Goal: Transaction & Acquisition: Purchase product/service

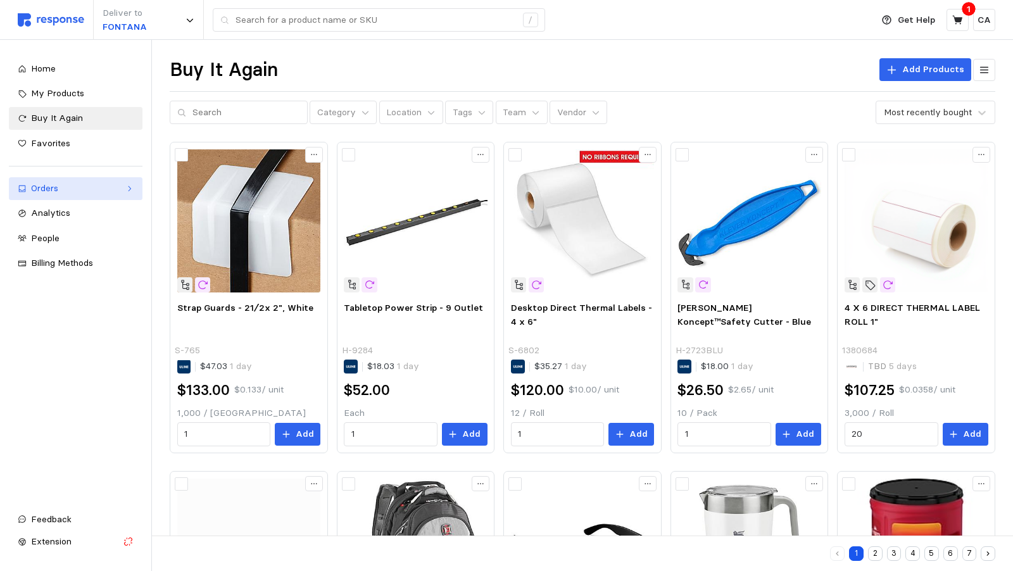
click at [75, 184] on div "Orders" at bounding box center [75, 189] width 89 height 14
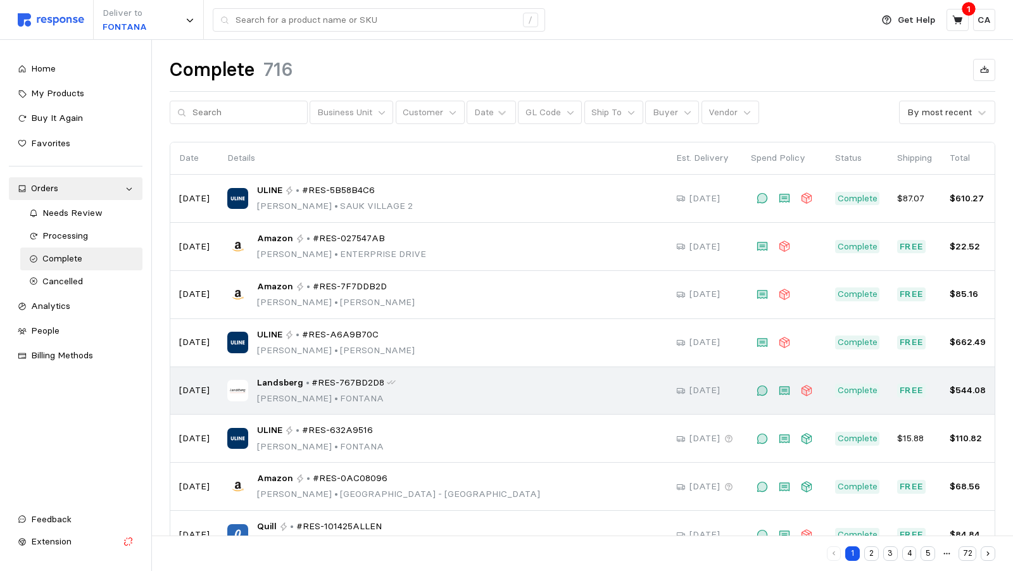
click at [561, 391] on div "Landsberg • #RES-767BD2D8 [PERSON_NAME] • [PERSON_NAME]" at bounding box center [442, 391] width 431 height 30
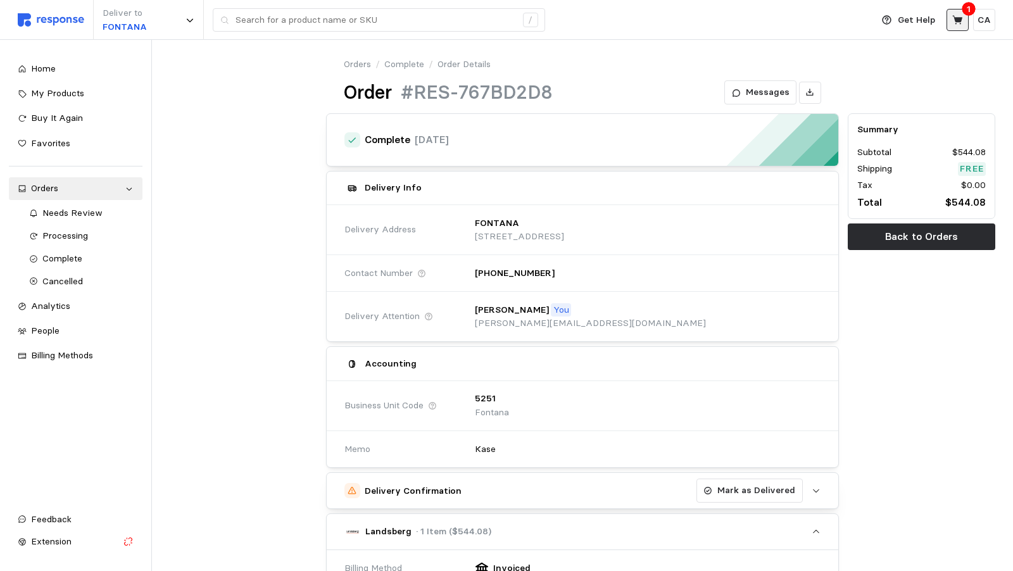
click at [956, 29] on button at bounding box center [958, 20] width 22 height 22
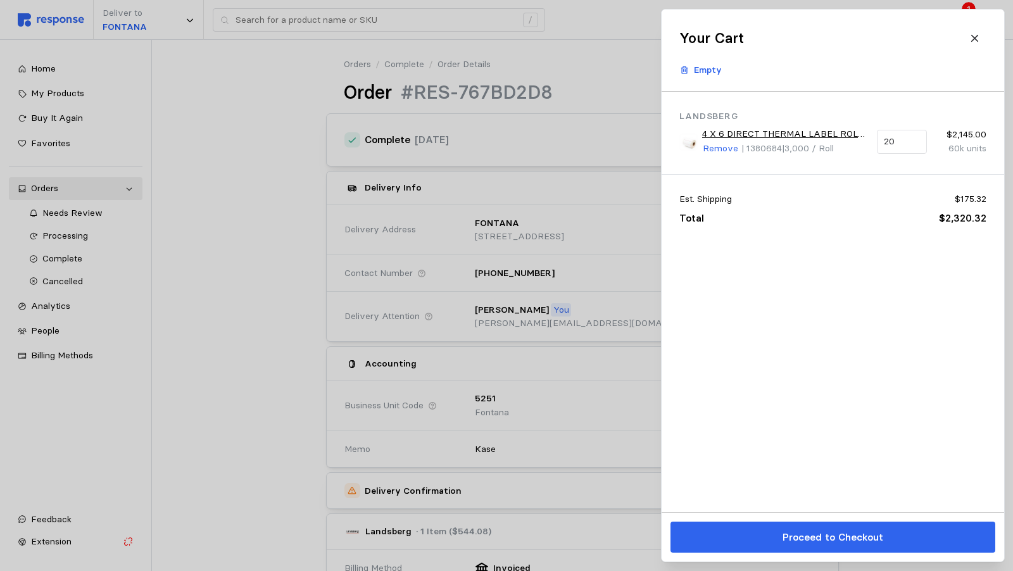
click at [555, 16] on div at bounding box center [506, 285] width 1013 height 571
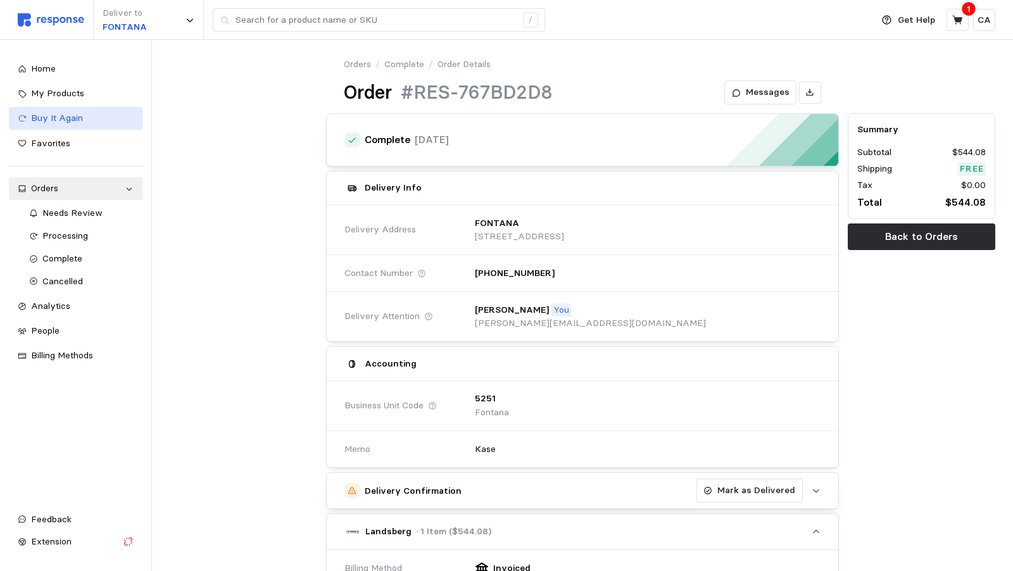
click at [52, 118] on span "Buy It Again" at bounding box center [57, 117] width 52 height 11
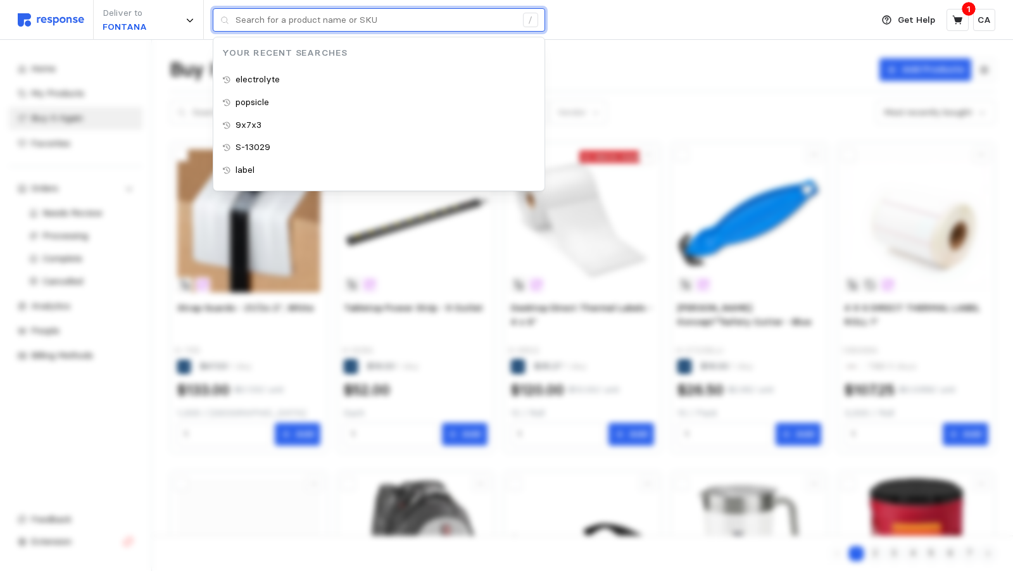
click at [484, 17] on input "text" at bounding box center [376, 20] width 281 height 23
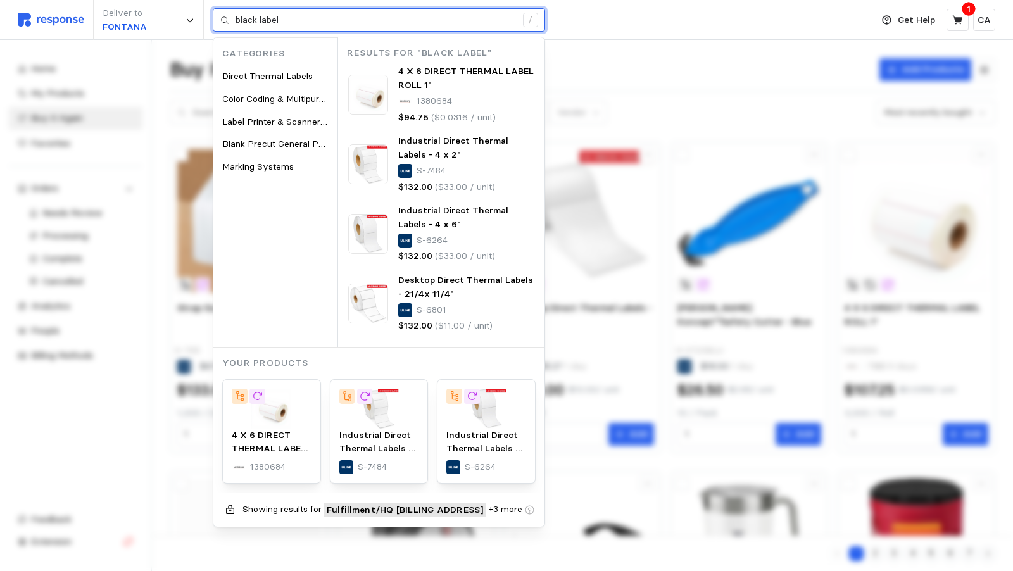
type input "black label"
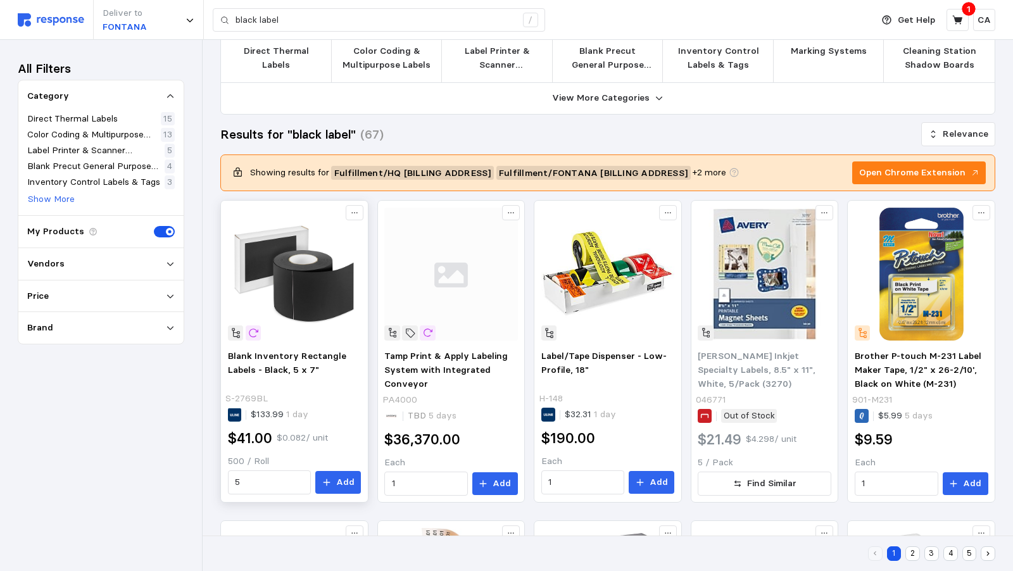
scroll to position [95, 0]
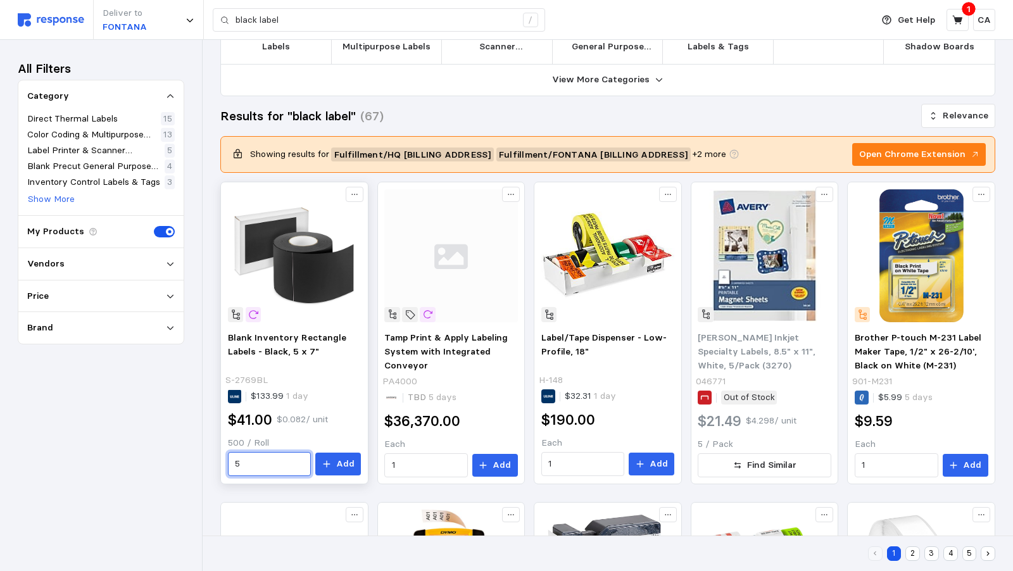
click at [304, 453] on input "5" at bounding box center [269, 464] width 69 height 23
type input "4"
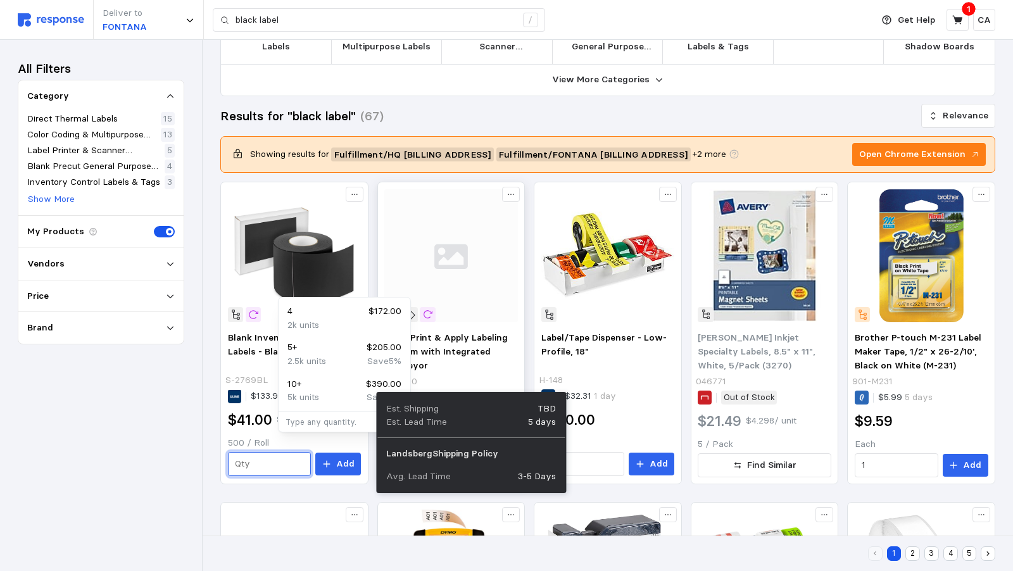
type input "1"
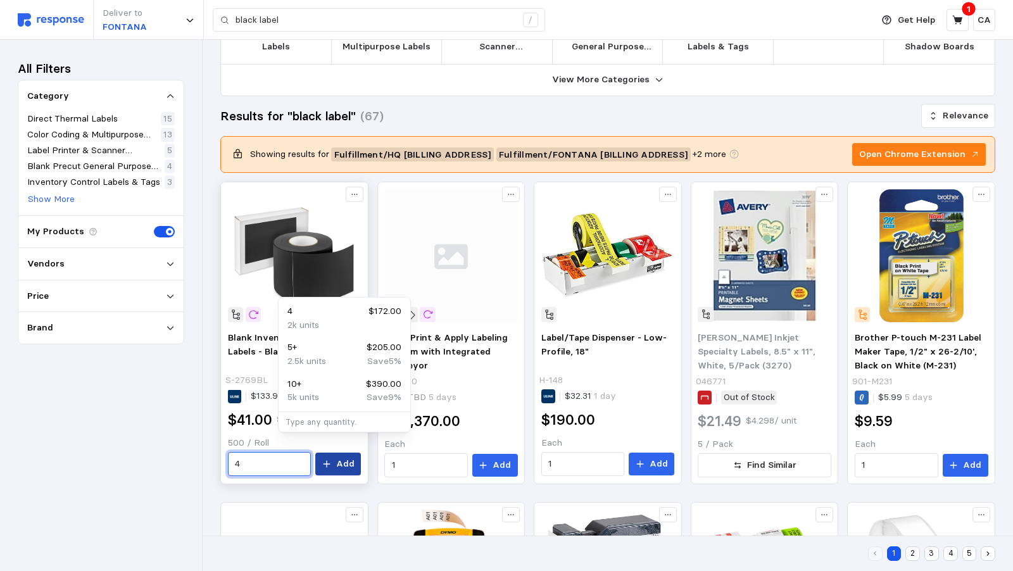
type input "4"
click at [361, 453] on button "Add" at bounding box center [338, 464] width 46 height 23
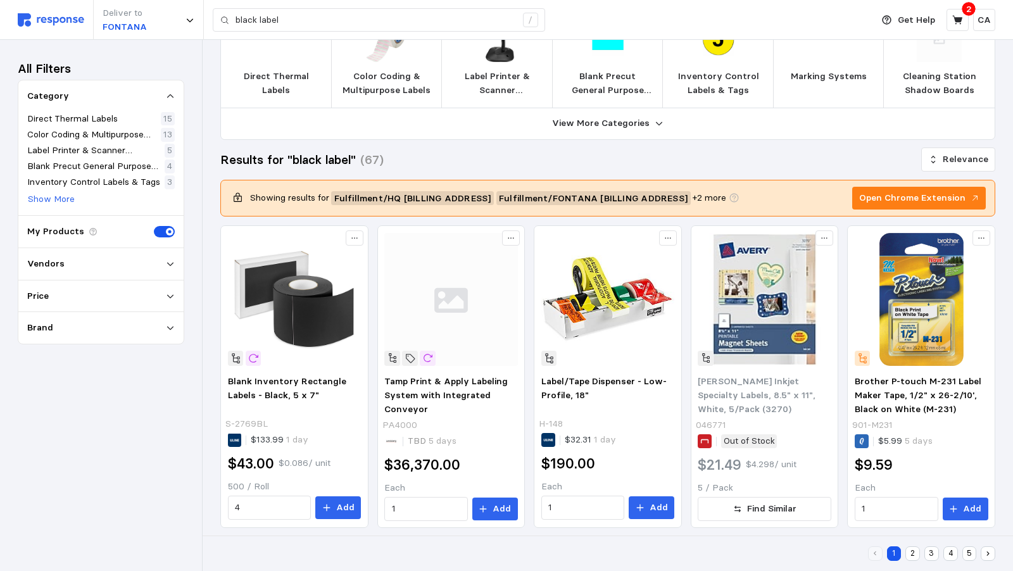
scroll to position [0, 0]
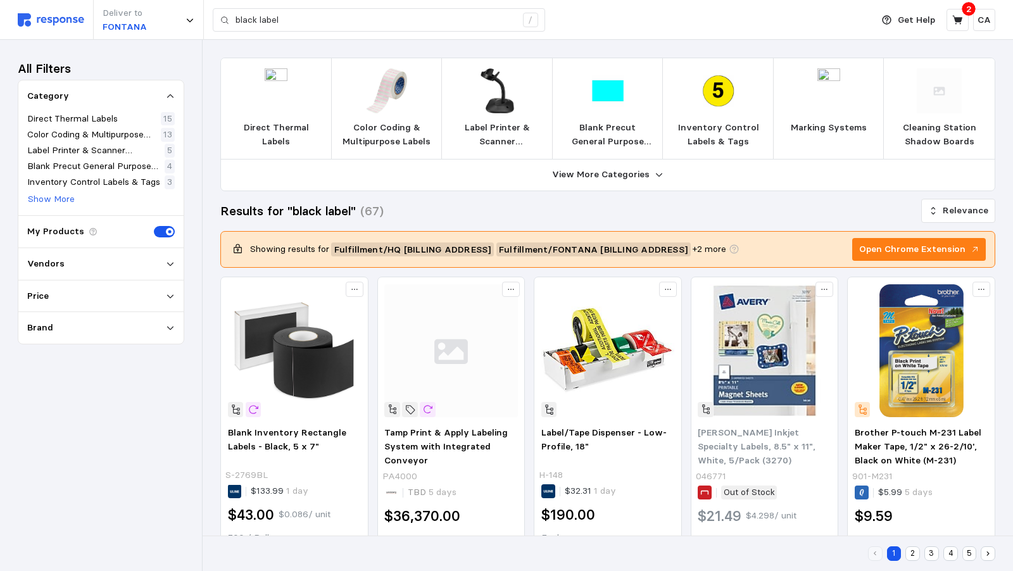
click at [299, 83] on img at bounding box center [276, 90] width 45 height 45
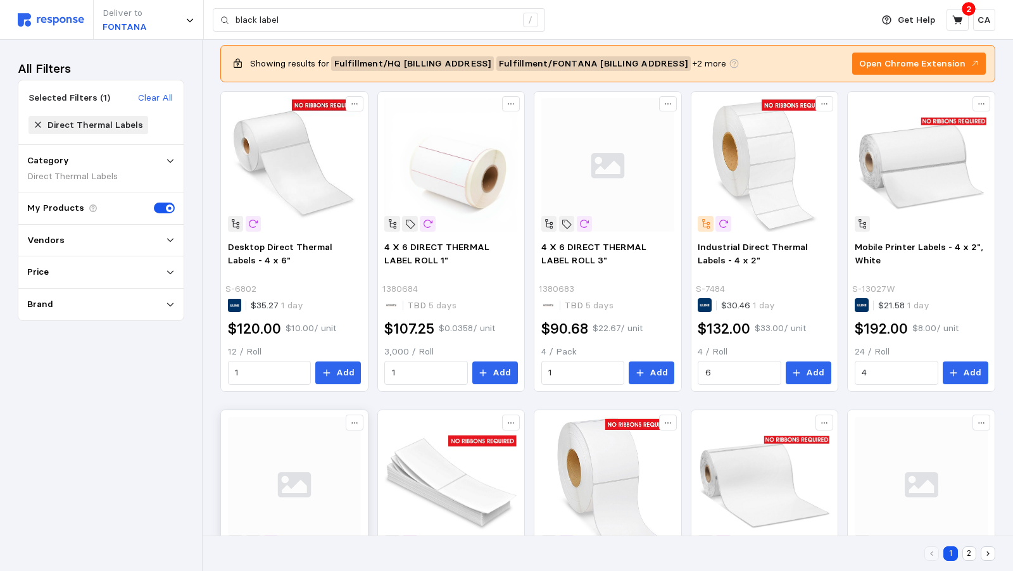
scroll to position [42, 0]
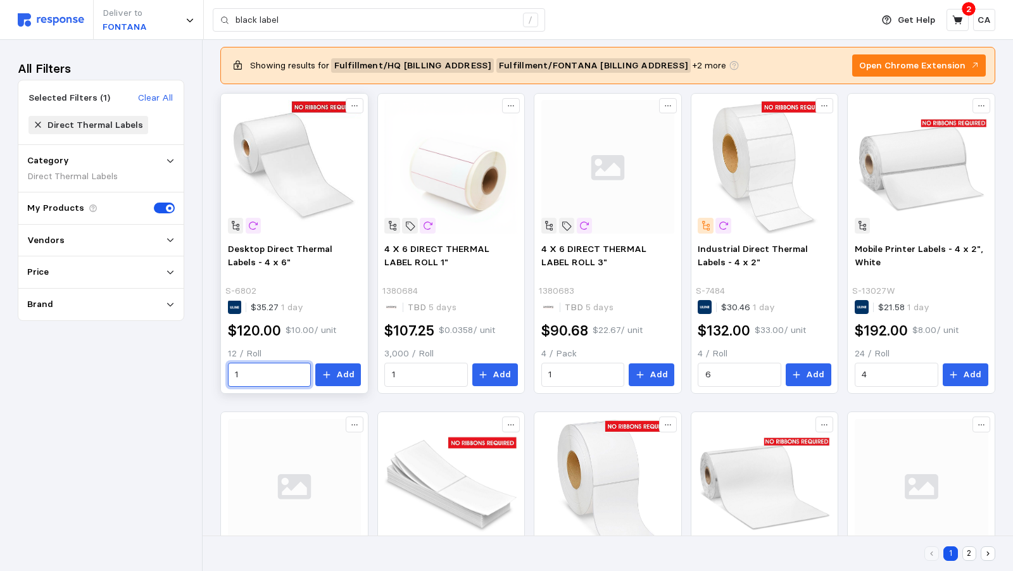
click at [304, 364] on input "1" at bounding box center [269, 375] width 69 height 23
type input "2"
click at [355, 368] on p "Add" at bounding box center [345, 375] width 18 height 14
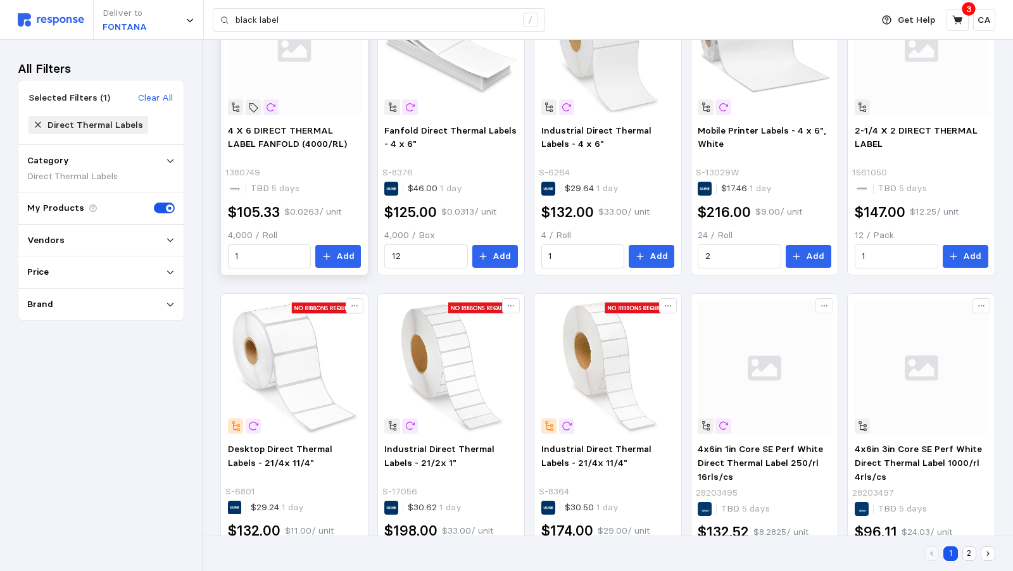
scroll to position [505, 0]
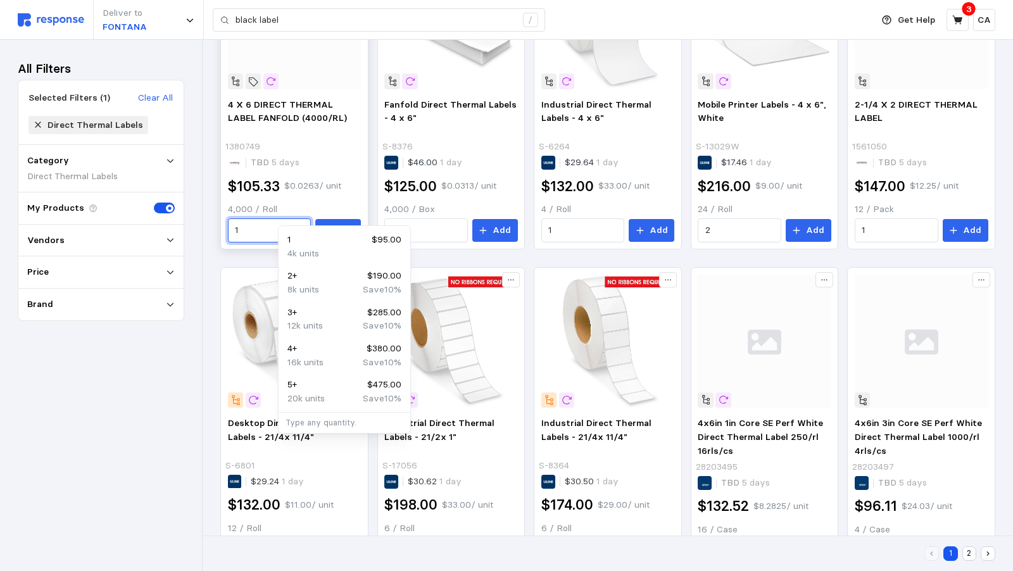
click at [304, 219] on input "1" at bounding box center [269, 230] width 69 height 23
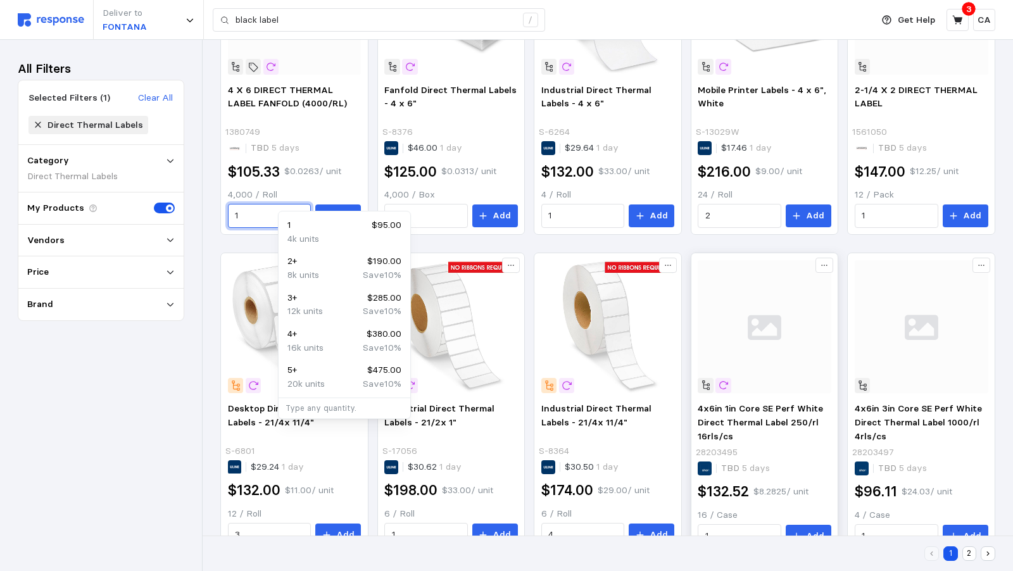
scroll to position [524, 0]
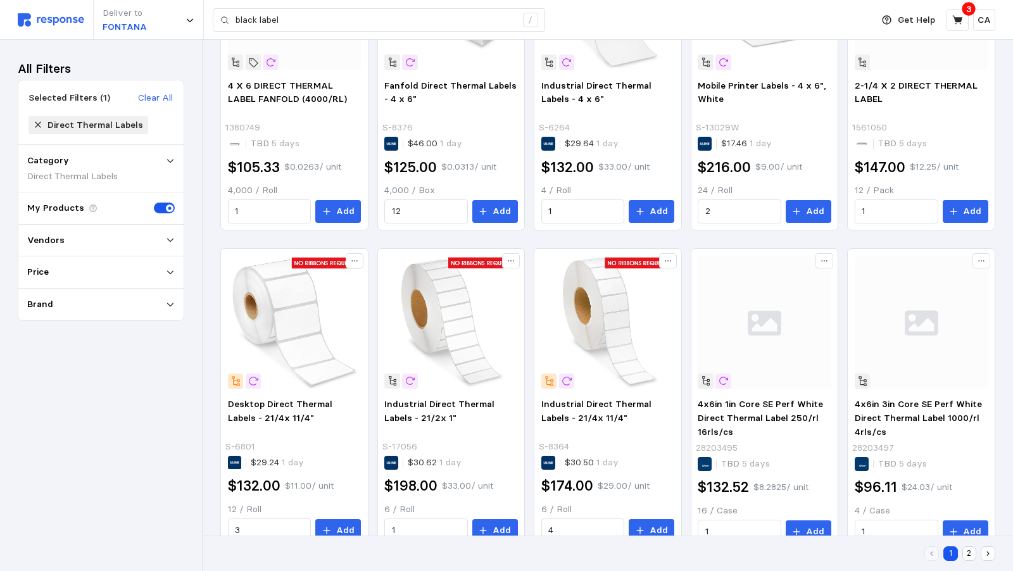
click at [184, 397] on div "All Filters Selected Filters (1) Clear All Direct Thermal Labels Category Direc…" at bounding box center [101, 306] width 167 height 496
click at [972, 549] on button "2" at bounding box center [970, 554] width 15 height 15
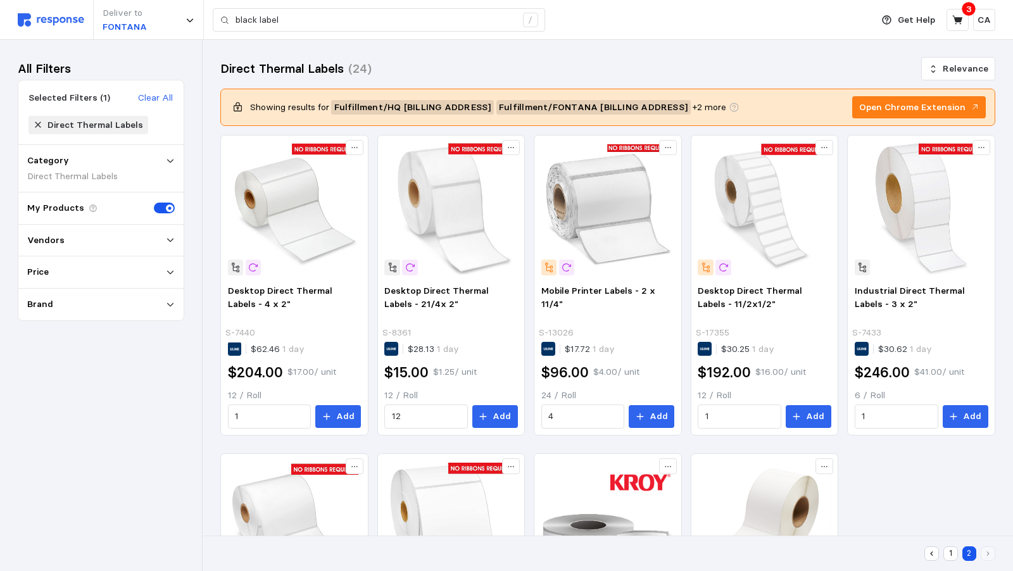
click at [37, 122] on icon at bounding box center [38, 124] width 9 height 9
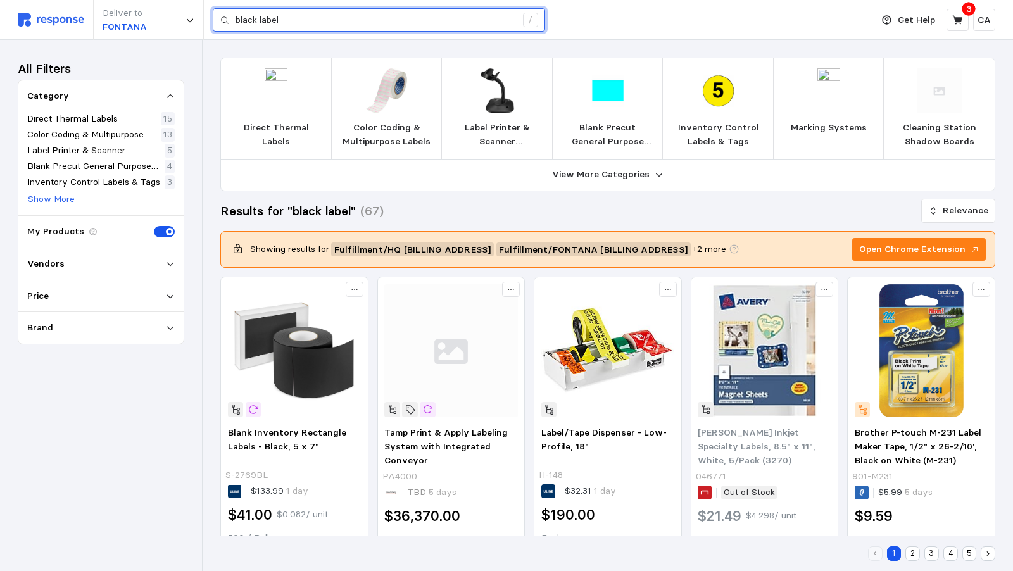
click at [398, 23] on input "black label" at bounding box center [376, 20] width 281 height 23
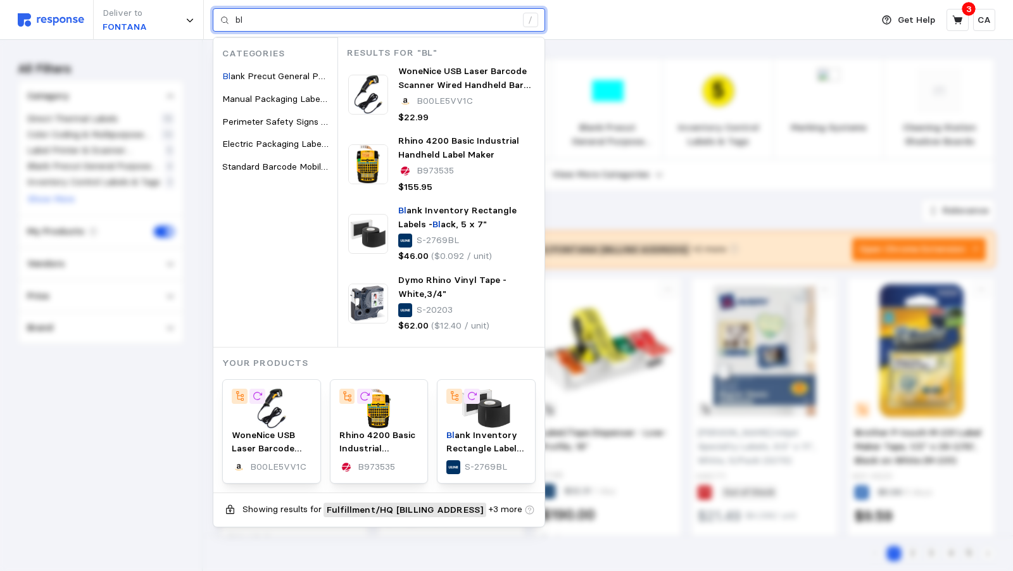
type input "b"
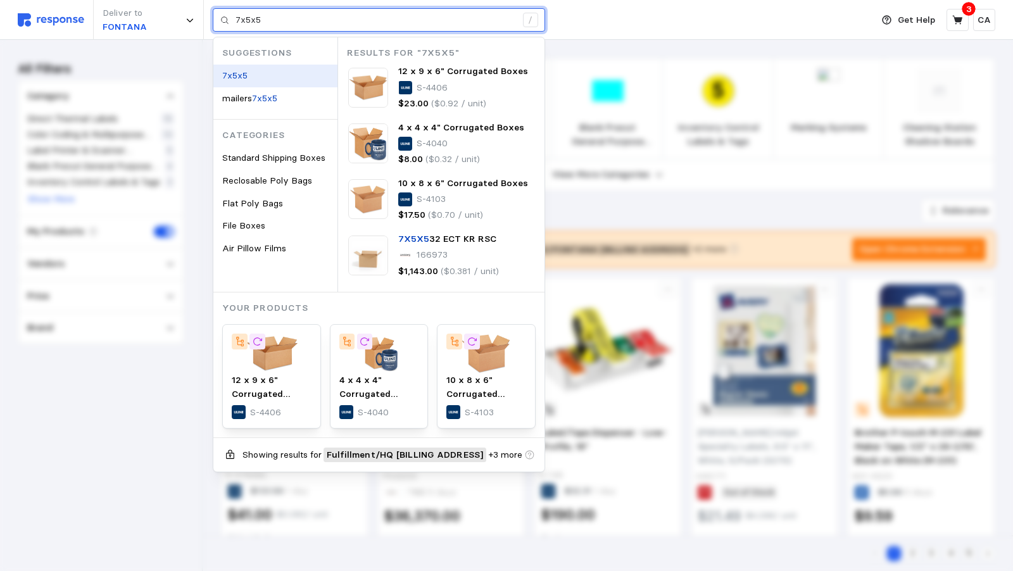
click at [269, 76] on div "7x5x5" at bounding box center [275, 76] width 124 height 23
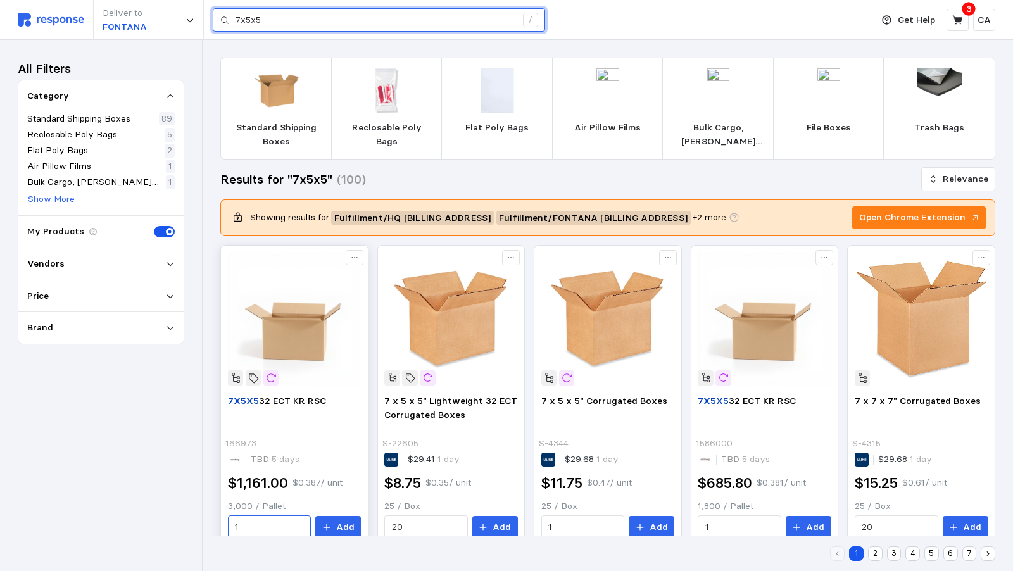
type input "7x5x5"
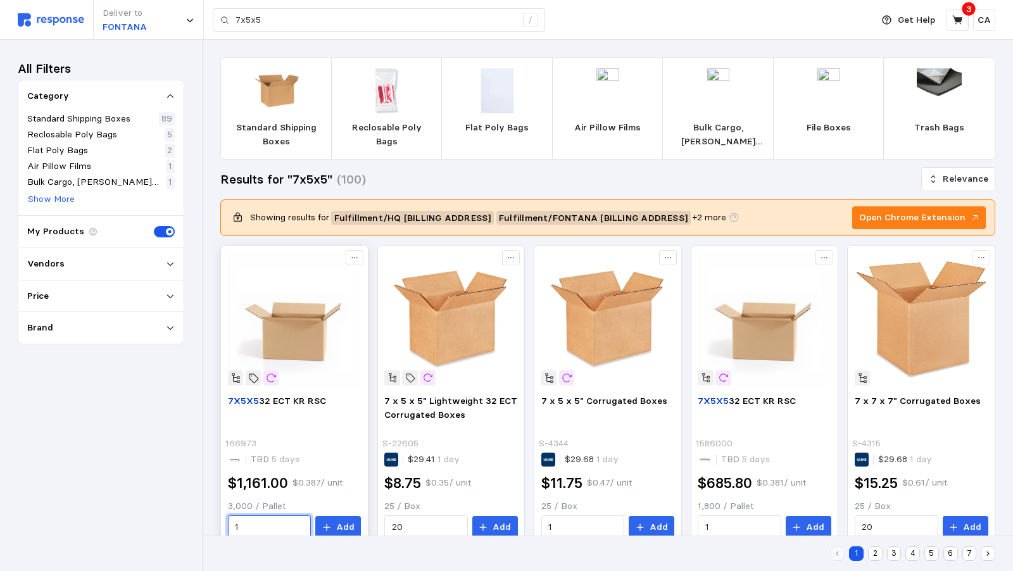
click at [304, 516] on input "1" at bounding box center [269, 527] width 69 height 23
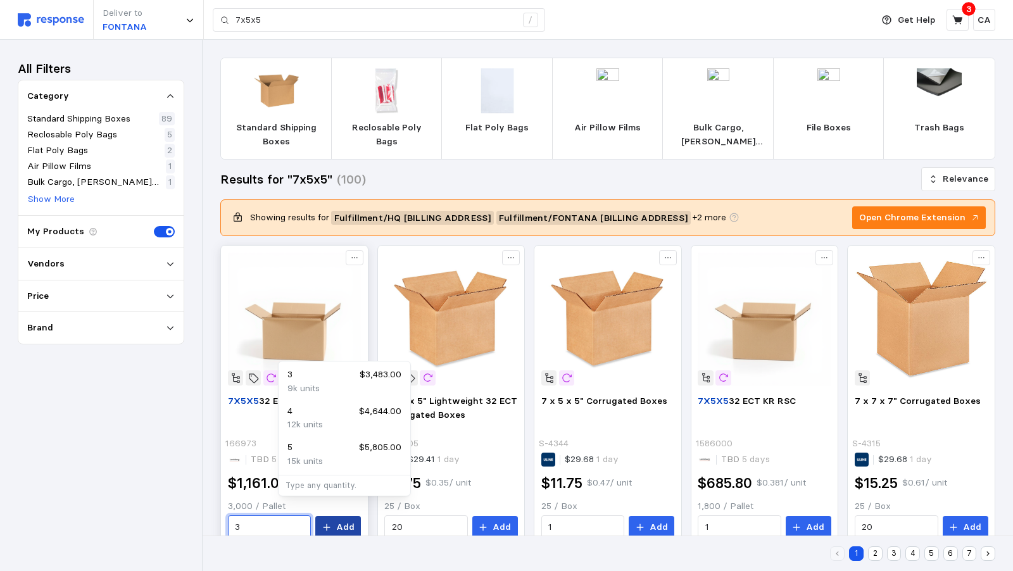
type input "3"
click at [355, 521] on p "Add" at bounding box center [345, 528] width 18 height 14
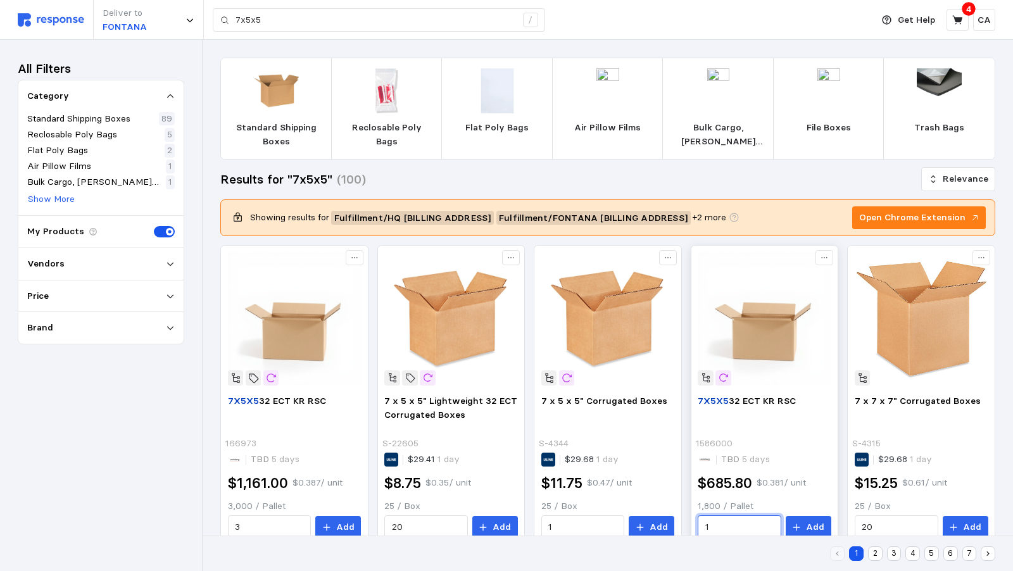
click at [748, 516] on input "1" at bounding box center [740, 527] width 69 height 23
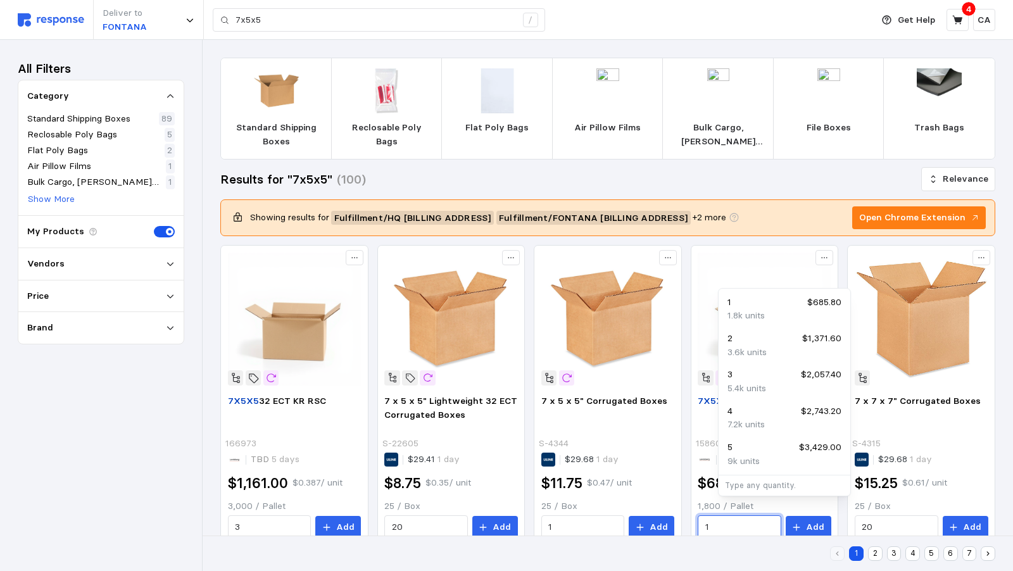
click at [738, 381] on div "3 $2,057.40" at bounding box center [785, 375] width 114 height 14
type input "3"
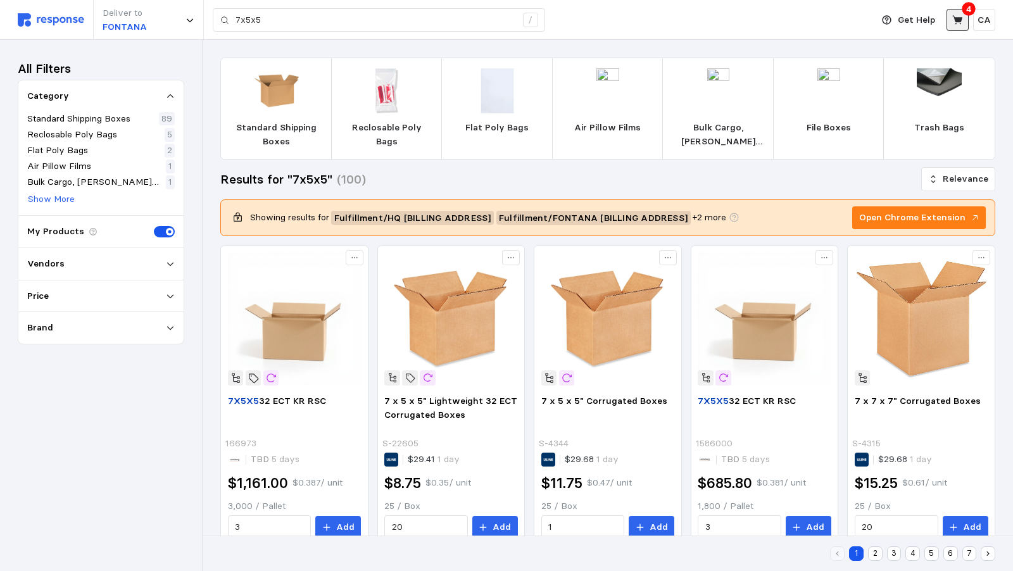
click at [956, 15] on icon at bounding box center [958, 20] width 11 height 11
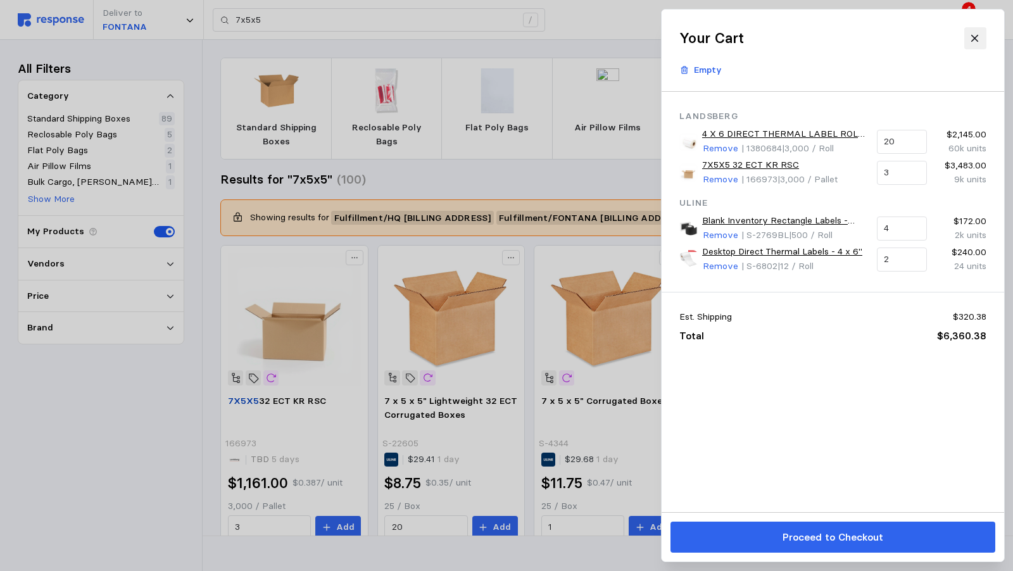
click at [979, 33] on icon at bounding box center [975, 38] width 11 height 11
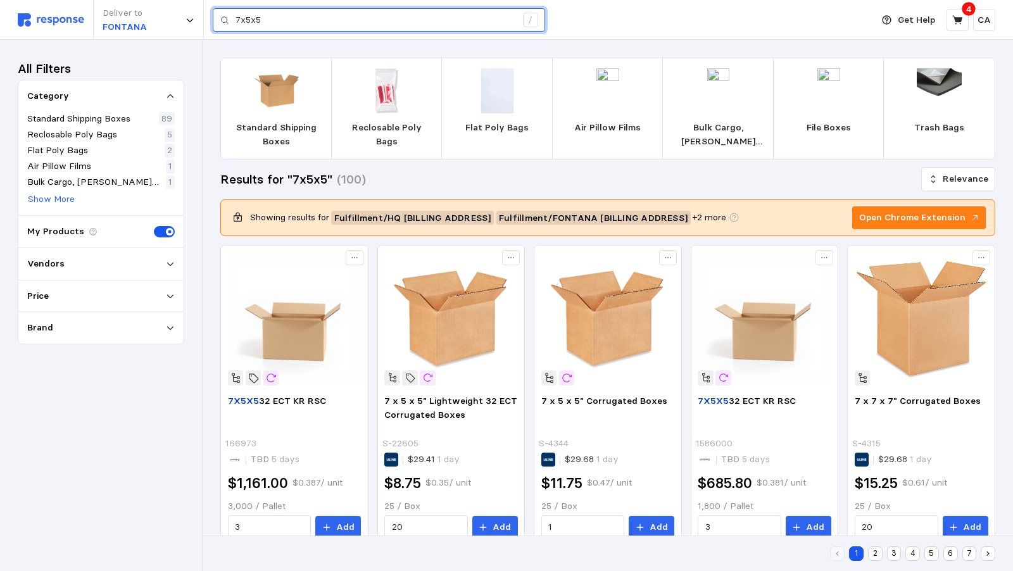
click at [239, 21] on input "7x5x5" at bounding box center [376, 20] width 281 height 23
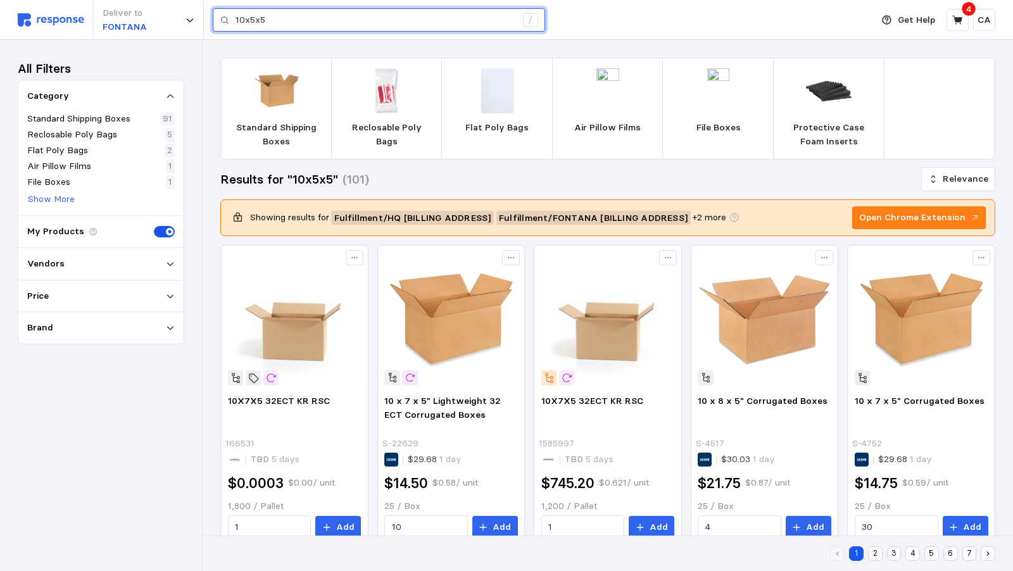
click at [253, 20] on input "10x5x5" at bounding box center [376, 20] width 281 height 23
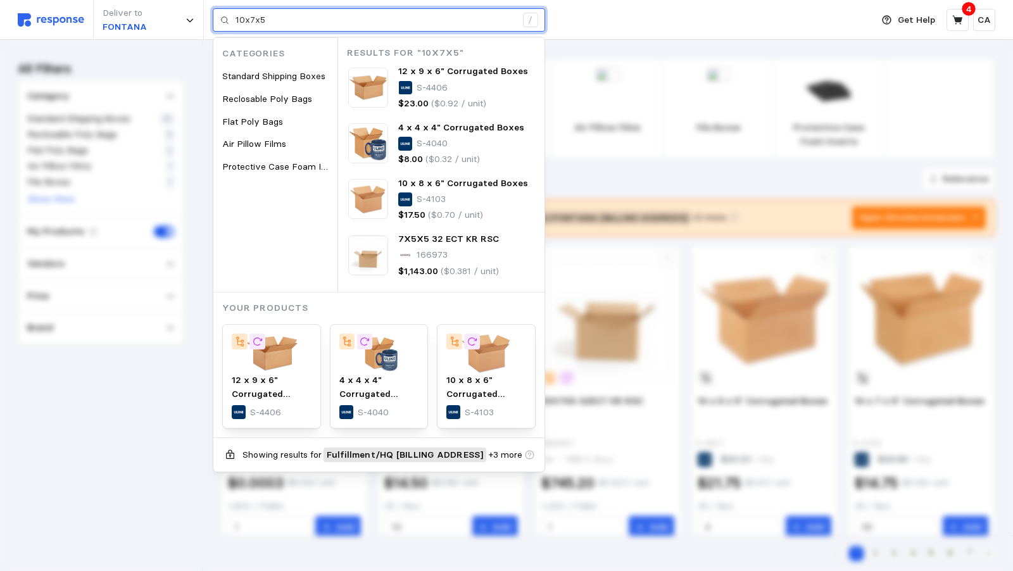
type input "10x7x5"
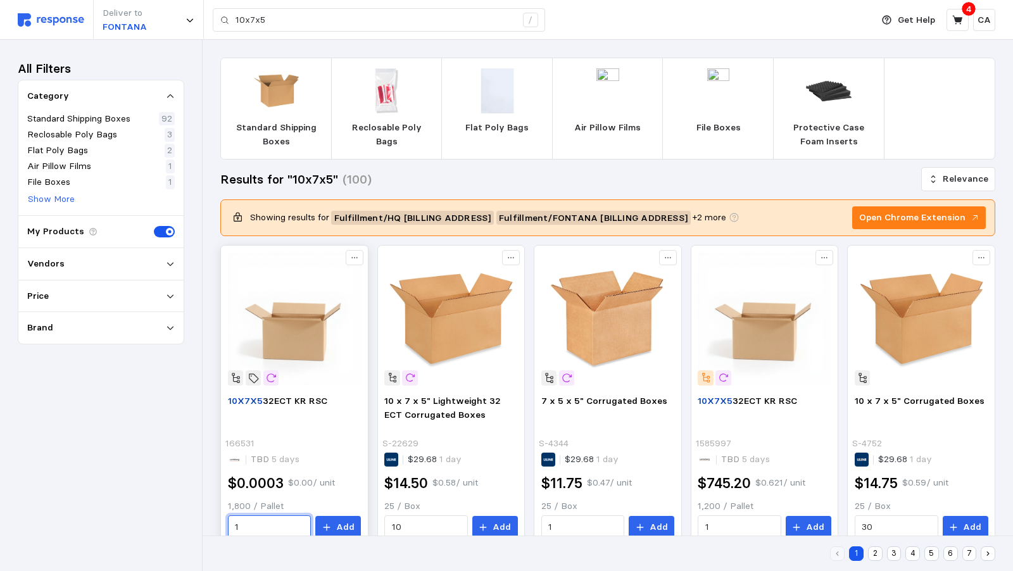
click at [304, 516] on input "1" at bounding box center [269, 527] width 69 height 23
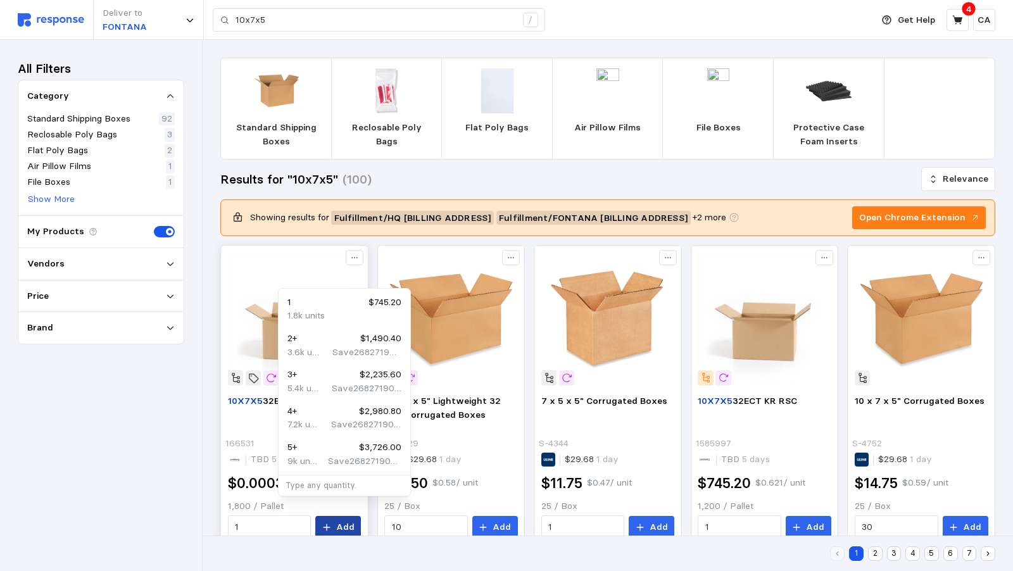
click at [355, 521] on p "Add" at bounding box center [345, 528] width 18 height 14
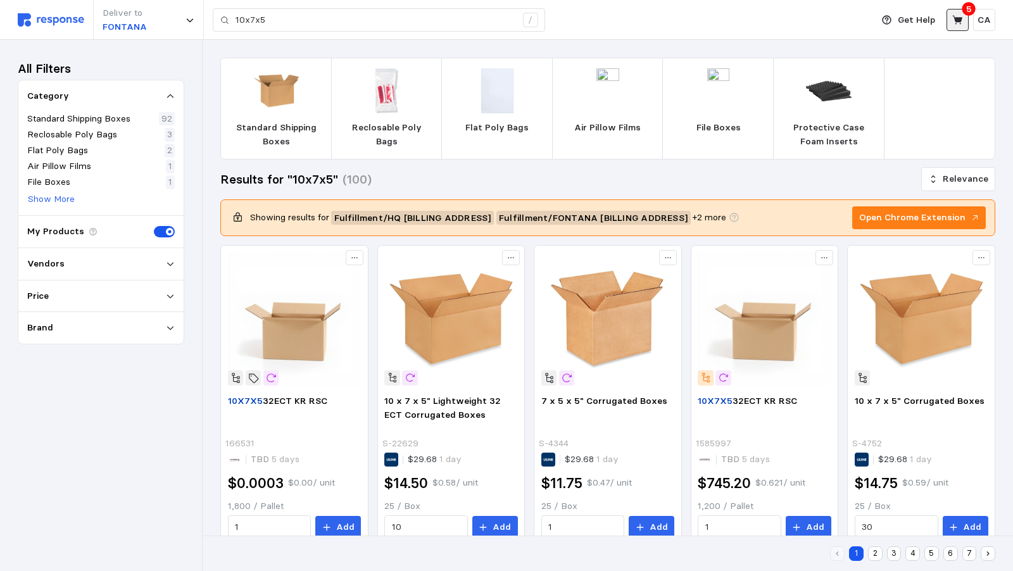
click at [960, 15] on icon at bounding box center [958, 20] width 11 height 11
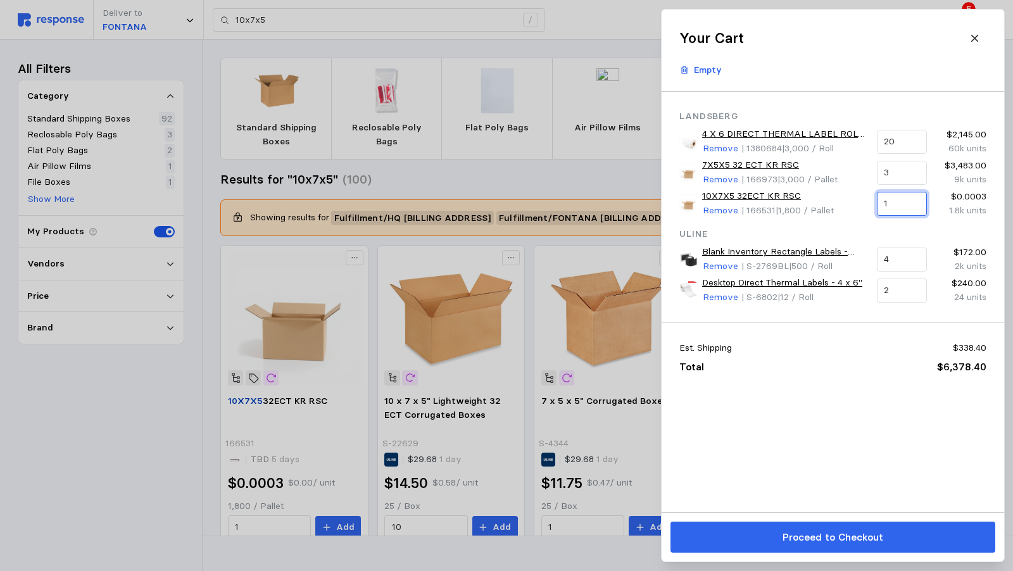
click at [893, 194] on input "1" at bounding box center [901, 204] width 35 height 23
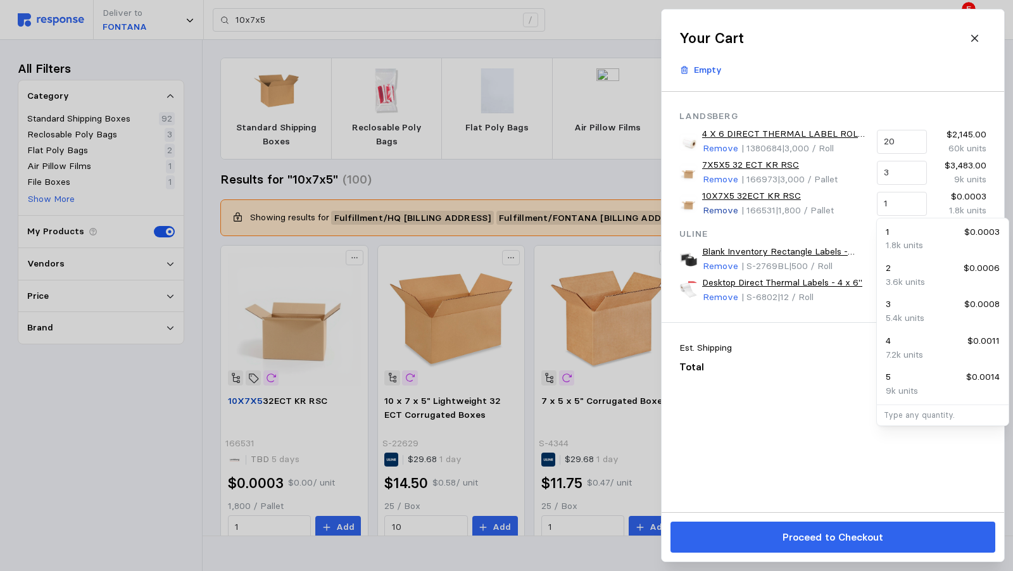
click at [710, 207] on p "Remove" at bounding box center [720, 211] width 35 height 14
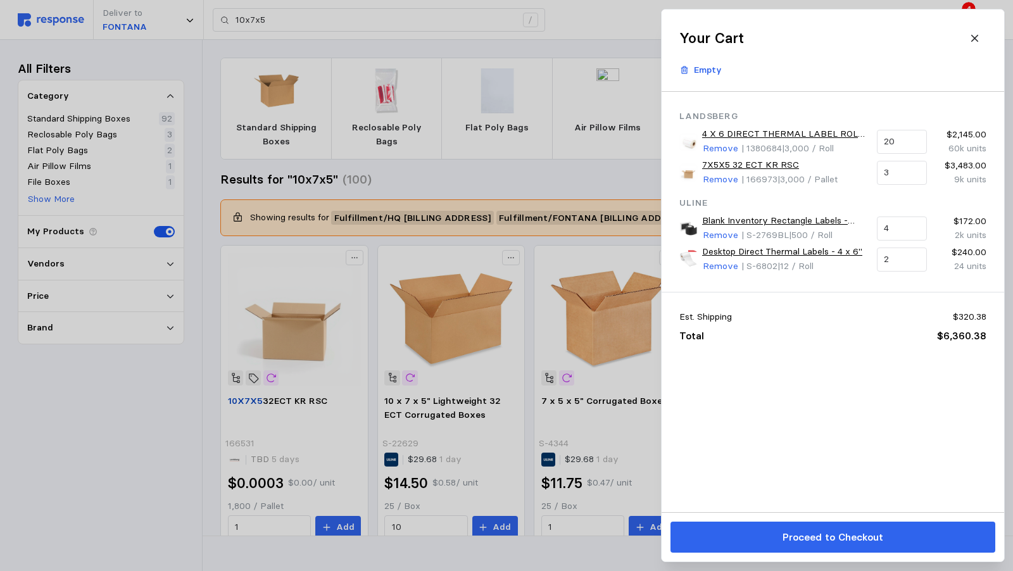
click at [474, 549] on div at bounding box center [506, 285] width 1013 height 571
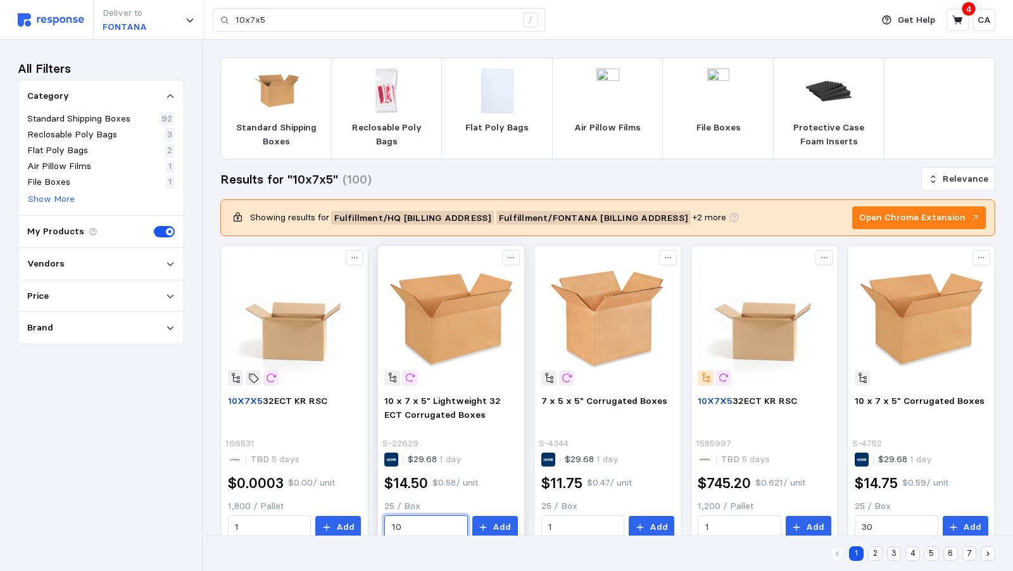
click at [461, 516] on input "10" at bounding box center [426, 527] width 69 height 23
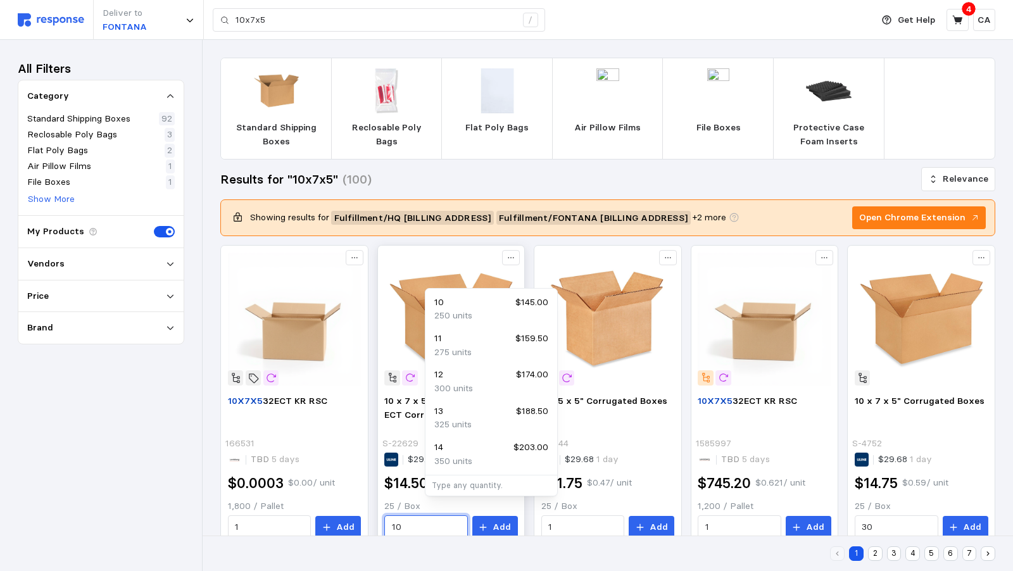
type input "1"
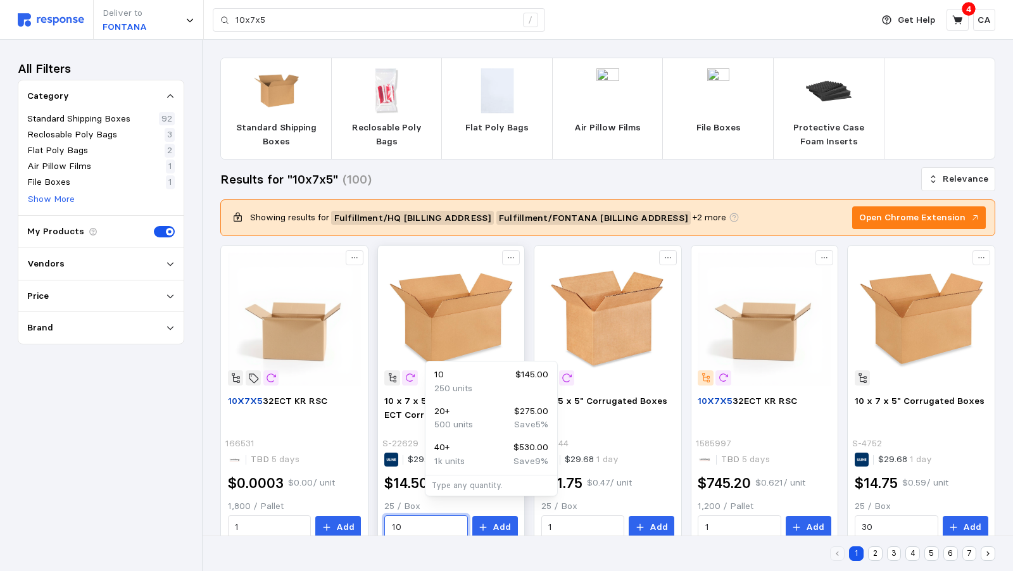
type input "1"
type input "8"
type input "70"
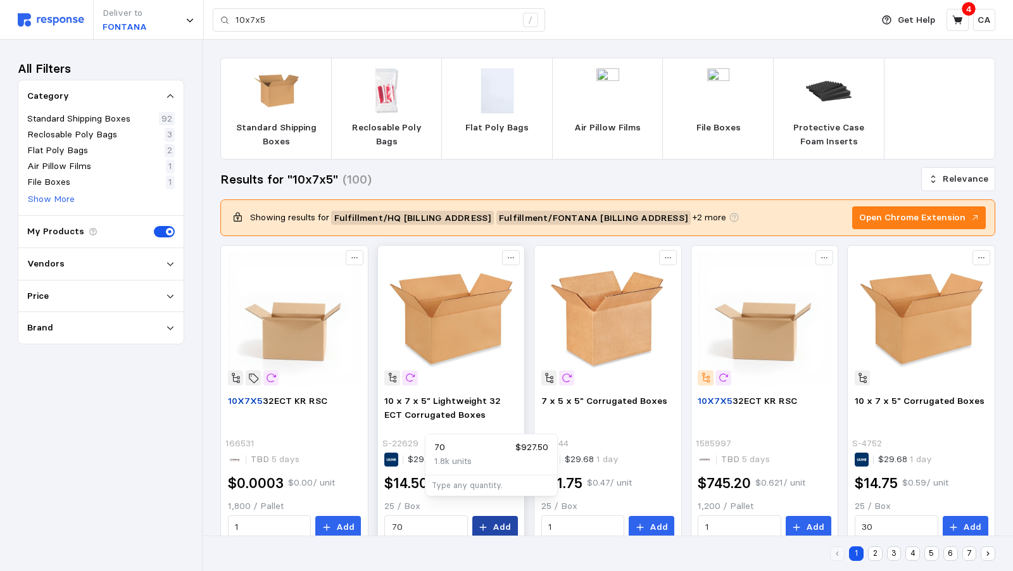
click at [511, 521] on p "Add" at bounding box center [502, 528] width 18 height 14
click at [961, 23] on icon at bounding box center [958, 20] width 11 height 11
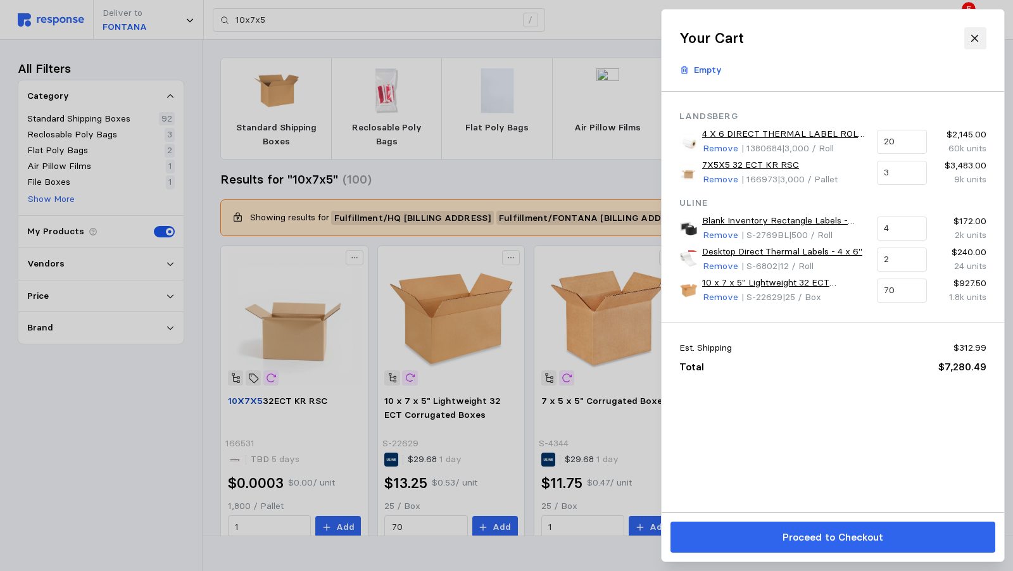
click at [973, 39] on icon at bounding box center [975, 38] width 7 height 7
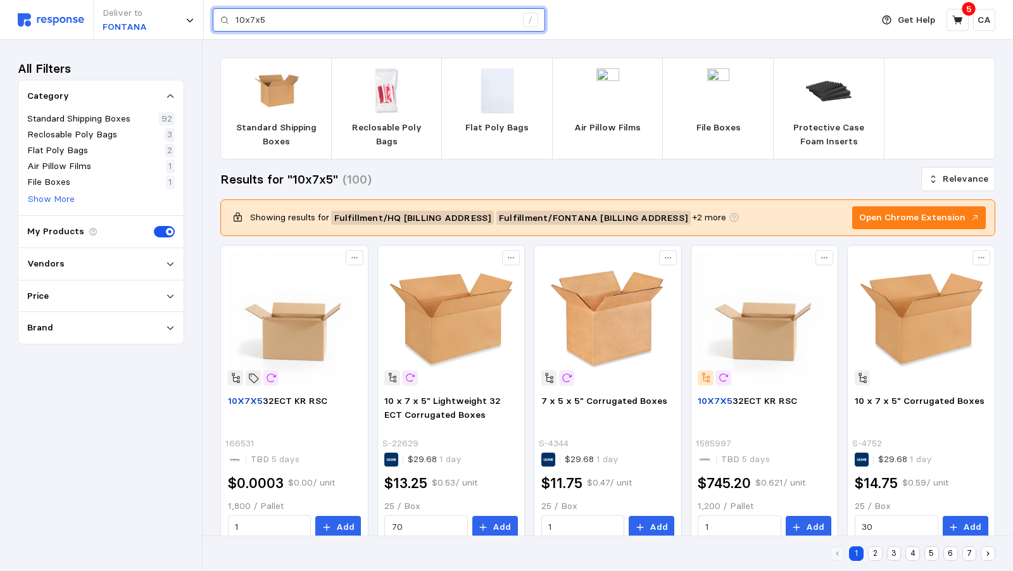
click at [350, 18] on input "10x7x5" at bounding box center [376, 20] width 281 height 23
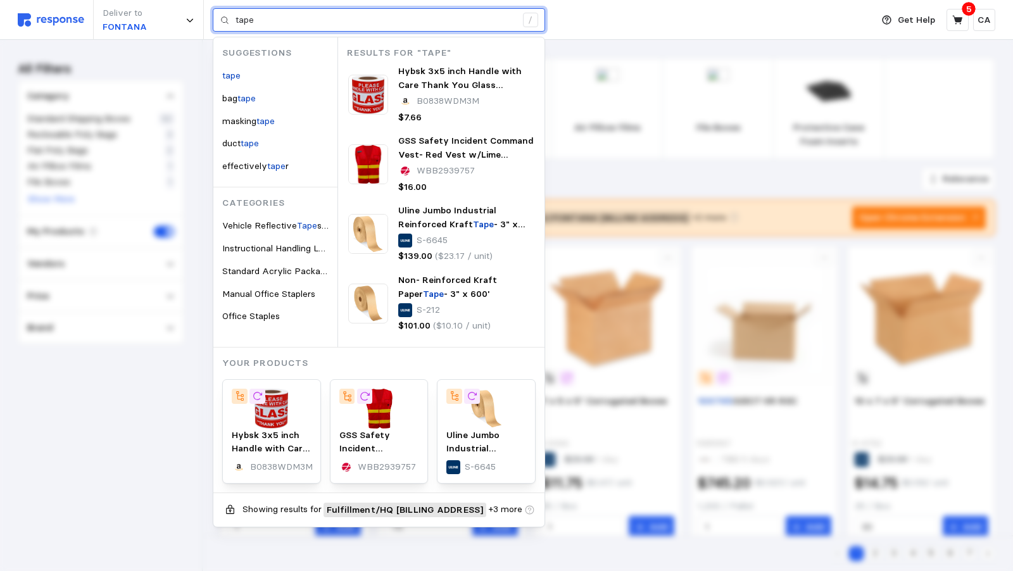
type input "tape"
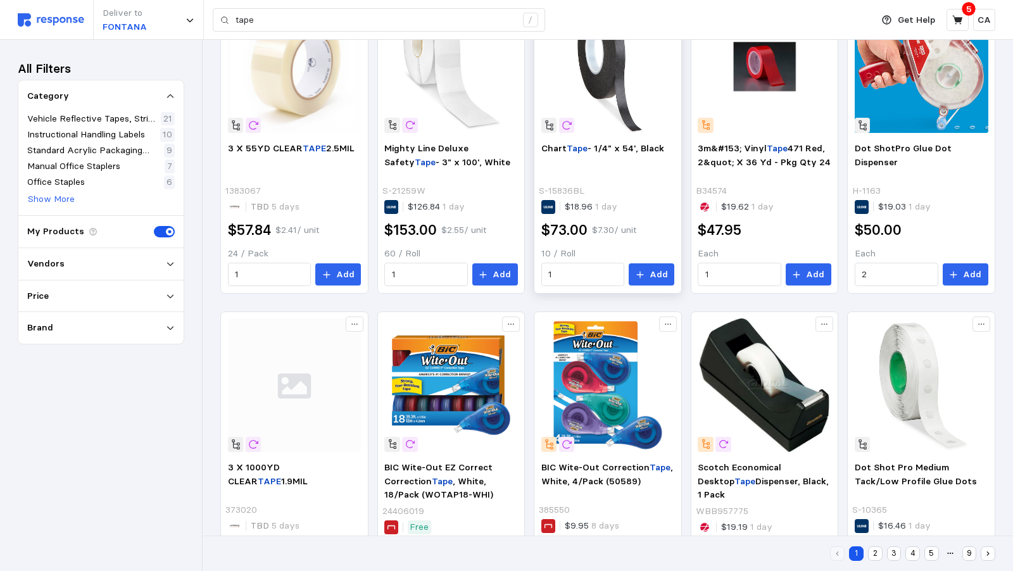
scroll to position [664, 0]
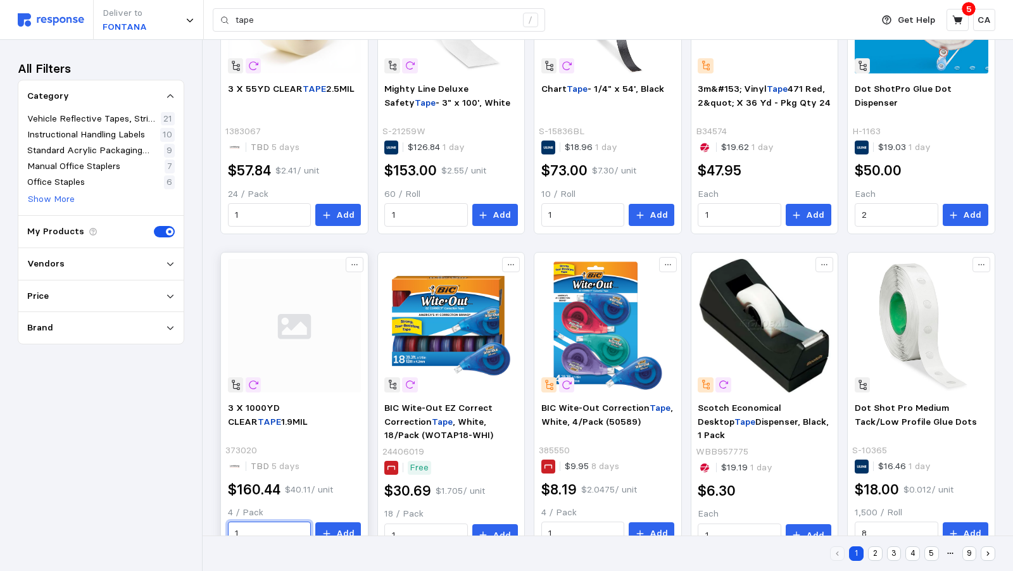
click at [304, 523] on input "1" at bounding box center [269, 534] width 69 height 23
click at [152, 455] on div "All Filters Category Vehicle Reflective Tapes, Strips & Stickers 21 Instruction…" at bounding box center [101, 306] width 167 height 496
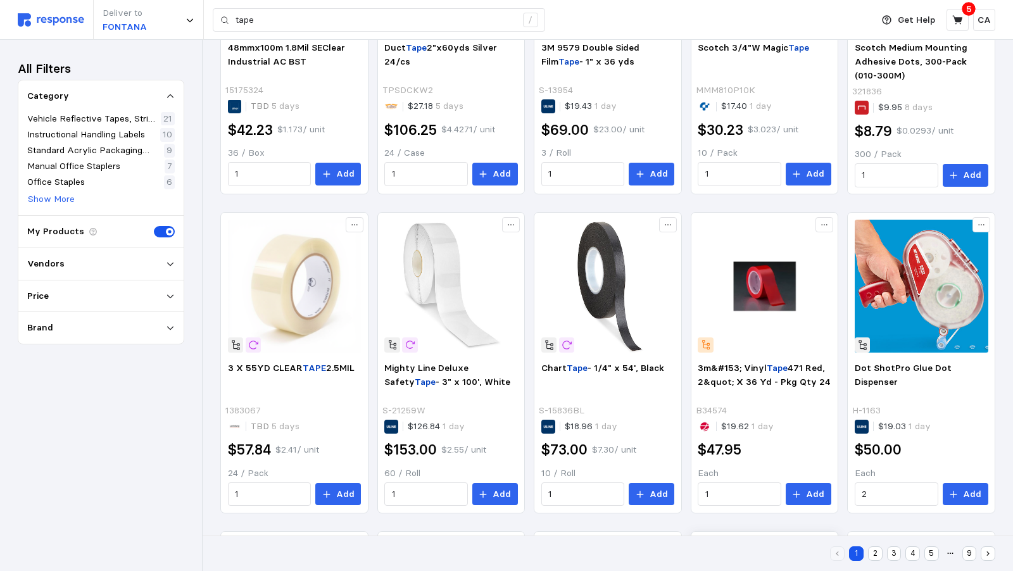
scroll to position [381, 0]
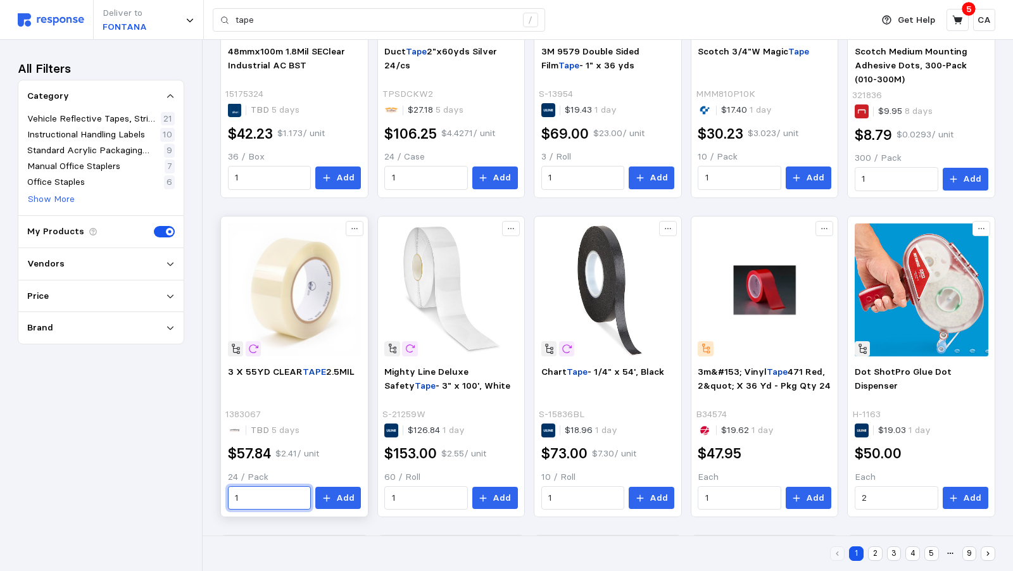
click at [304, 487] on input "1" at bounding box center [269, 498] width 69 height 23
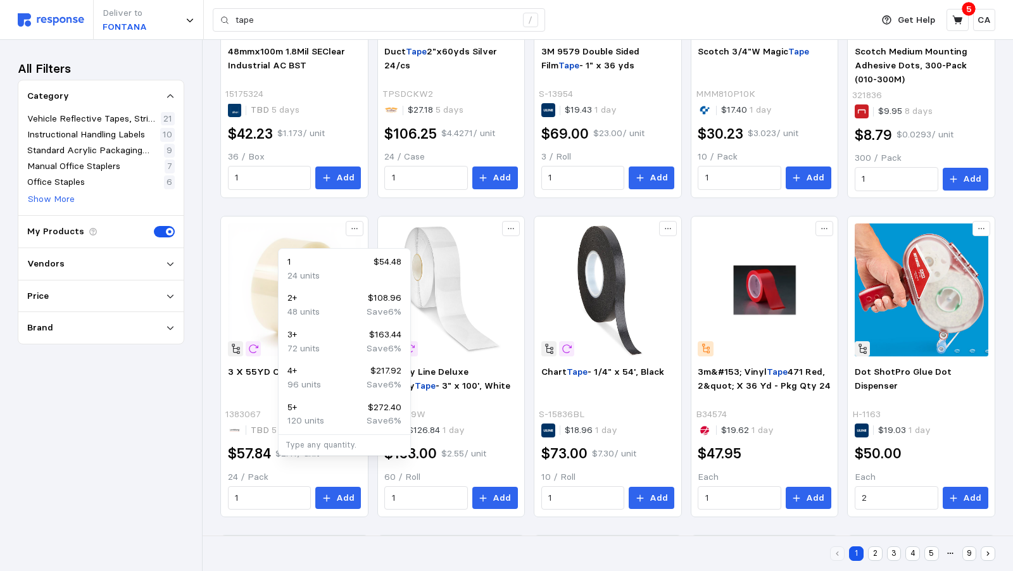
click at [428, 495] on div "48mmx100m 1.8Mil SEClear Industrial AC BST 15175324 TBD 5 days $42.23 $1.173 / …" at bounding box center [607, 366] width 775 height 942
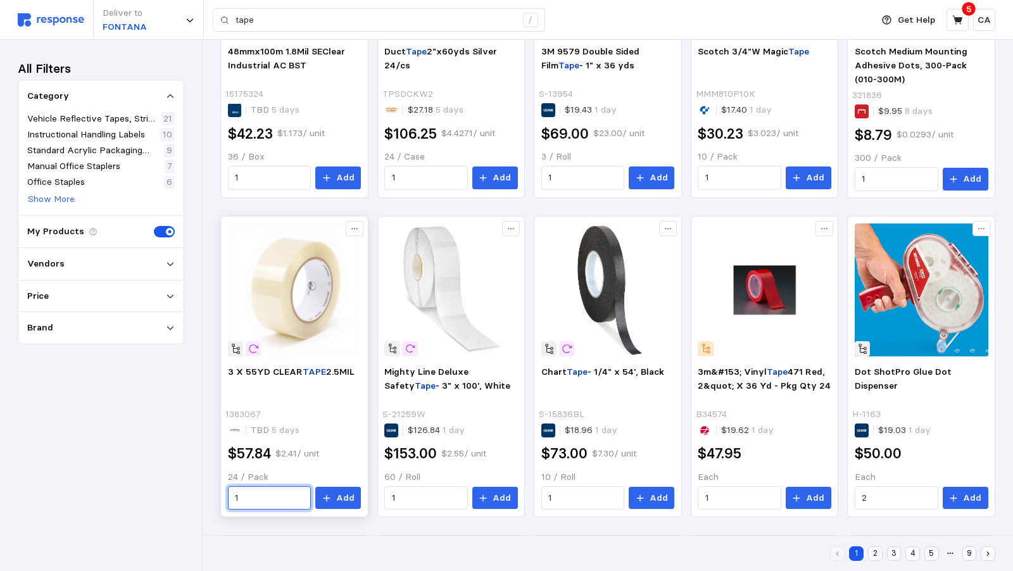
click at [304, 487] on input "1" at bounding box center [269, 498] width 69 height 23
type input "10"
click at [361, 487] on button "Add" at bounding box center [338, 498] width 46 height 23
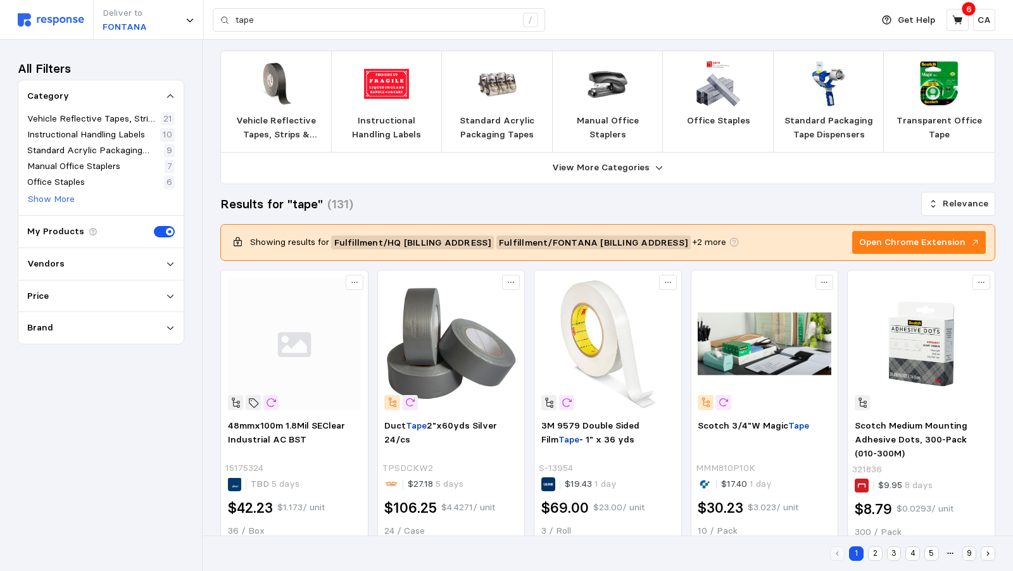
scroll to position [0, 0]
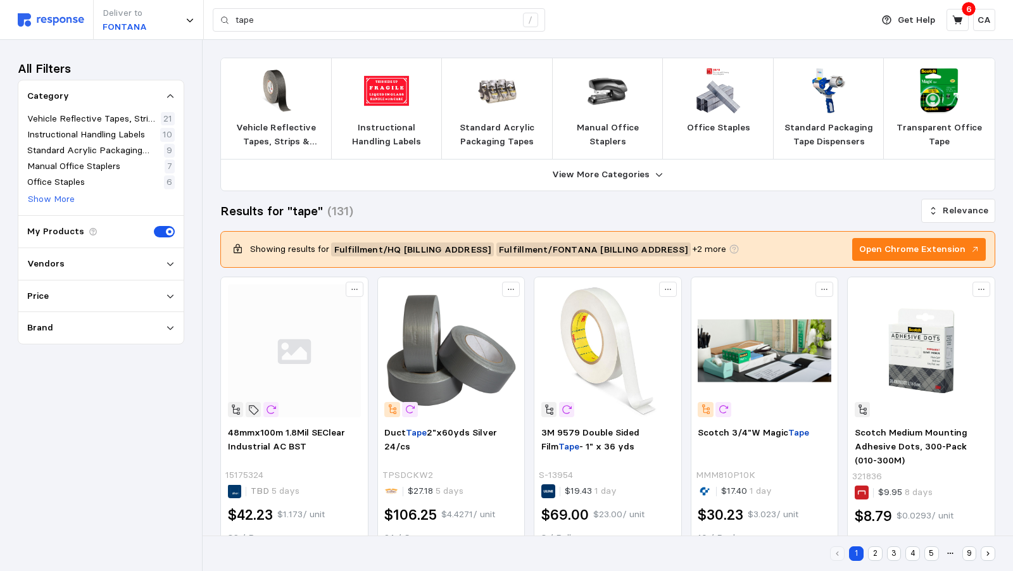
click at [846, 84] on img at bounding box center [828, 90] width 45 height 45
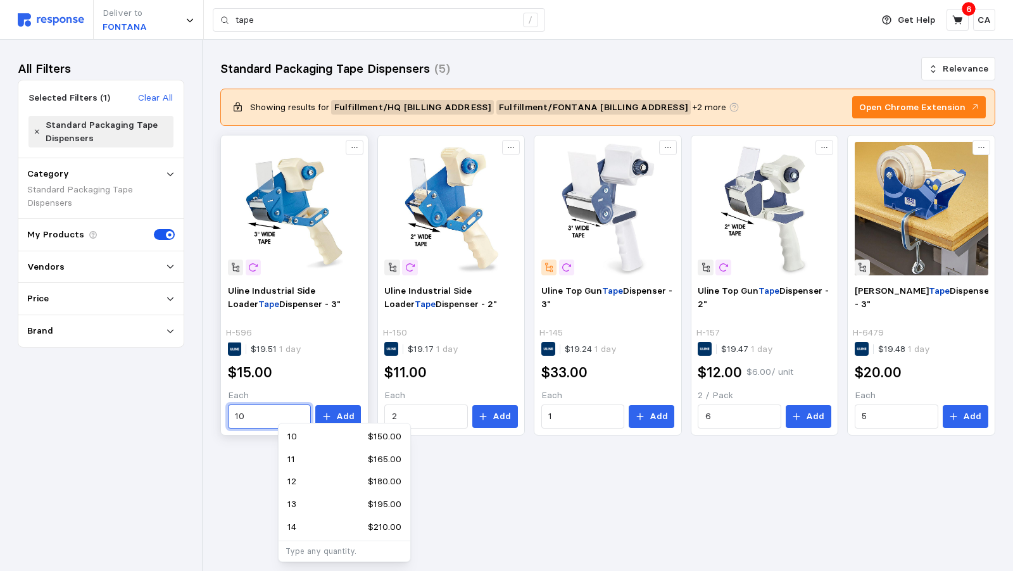
click at [304, 407] on input "10" at bounding box center [269, 416] width 69 height 23
type input "1"
type input "5"
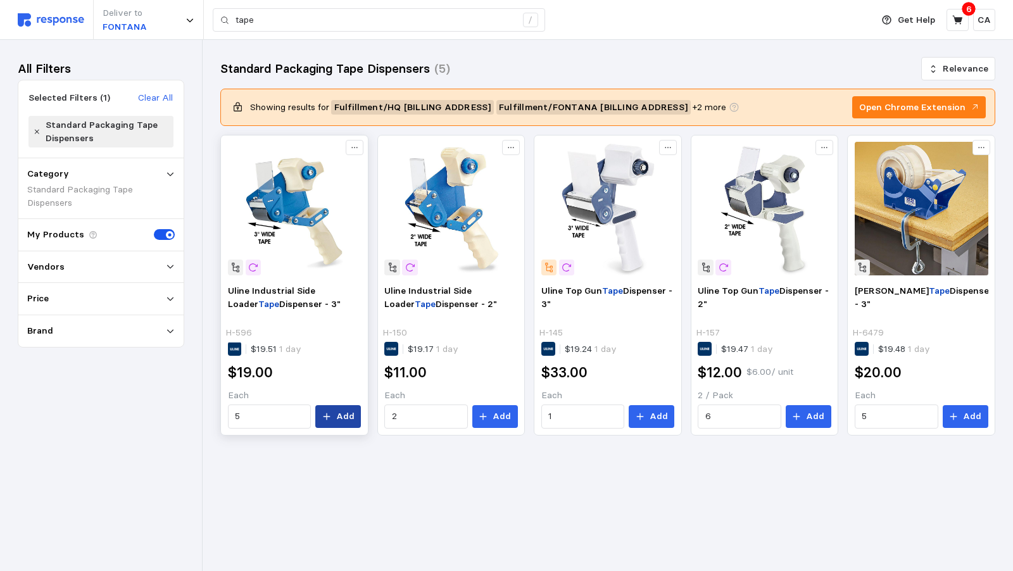
click at [355, 410] on p "Add" at bounding box center [345, 417] width 18 height 14
click at [961, 25] on icon at bounding box center [958, 20] width 11 height 11
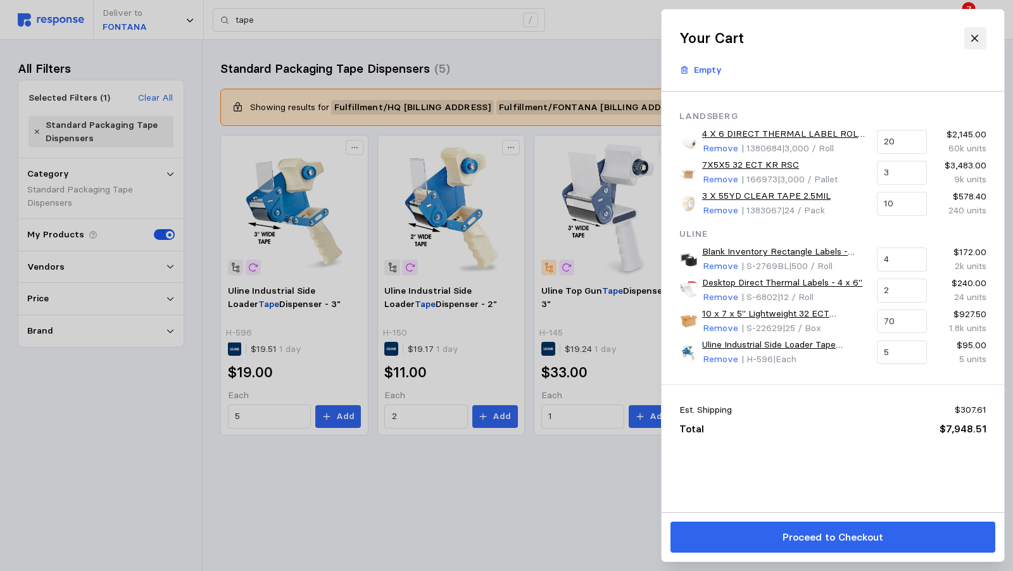
click at [970, 39] on icon at bounding box center [975, 38] width 11 height 11
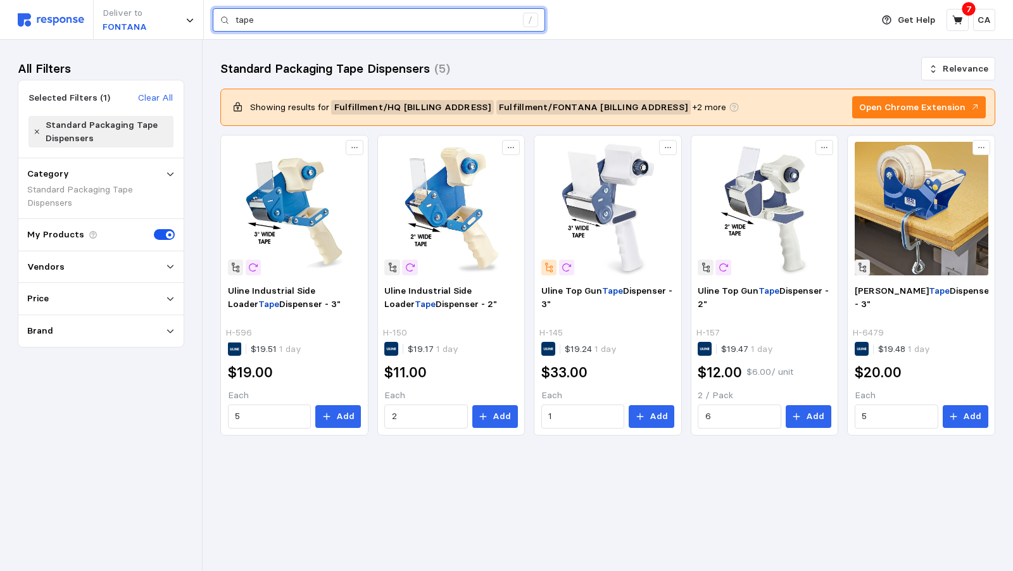
click at [319, 13] on input "tape" at bounding box center [376, 20] width 281 height 23
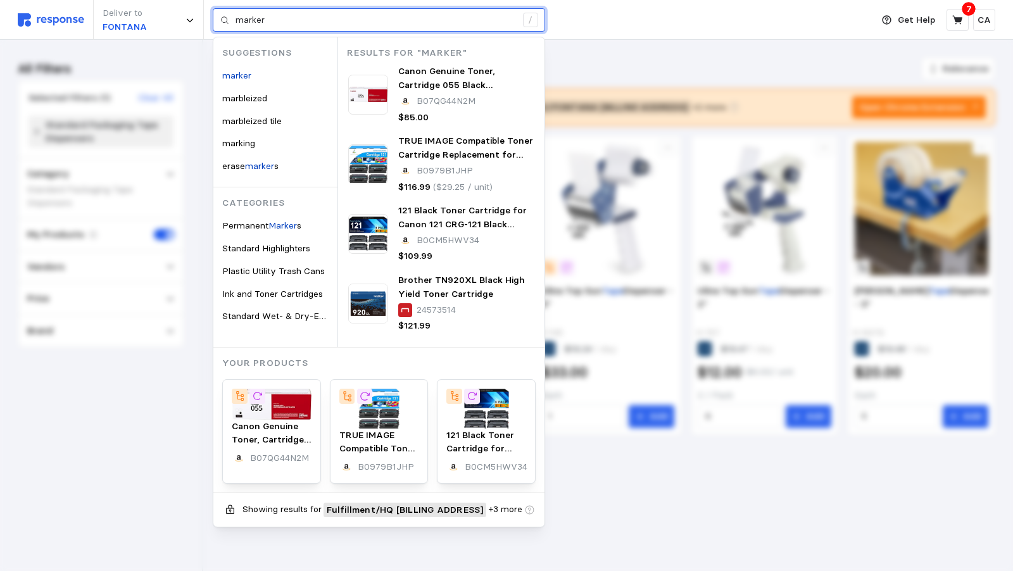
type input "marker"
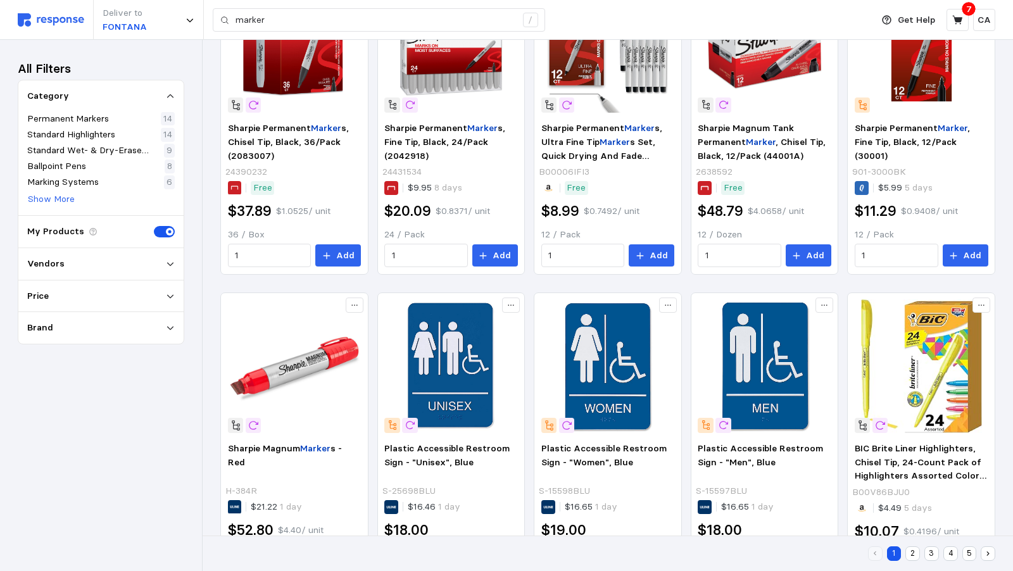
scroll to position [664, 0]
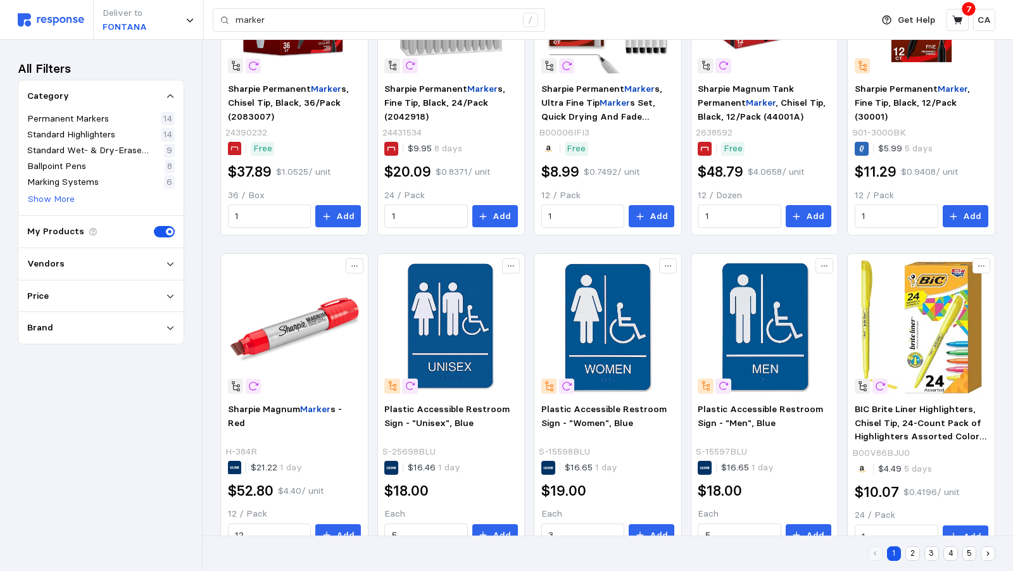
click at [914, 556] on button "2" at bounding box center [913, 554] width 15 height 15
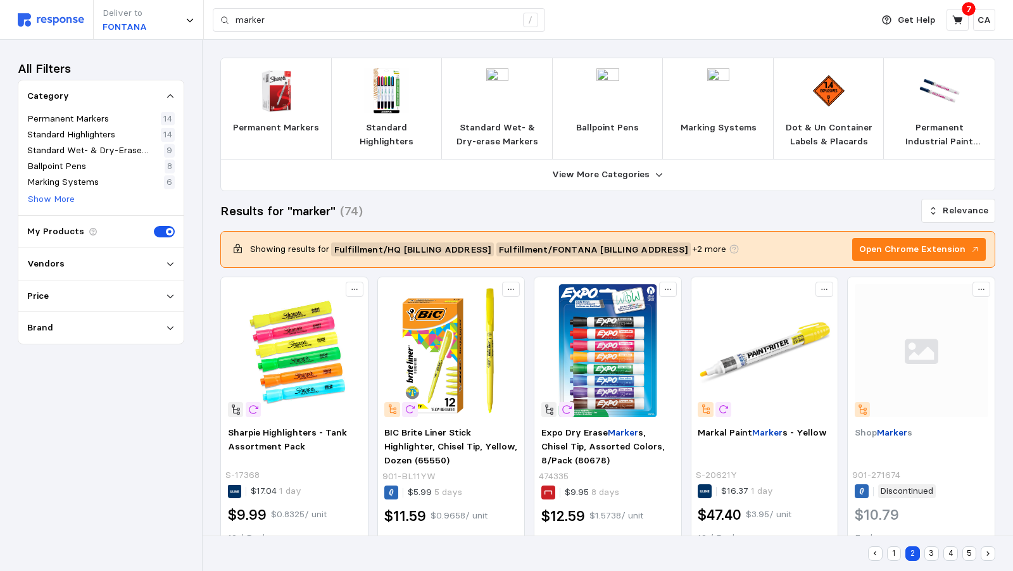
click at [175, 264] on icon at bounding box center [170, 264] width 9 height 9
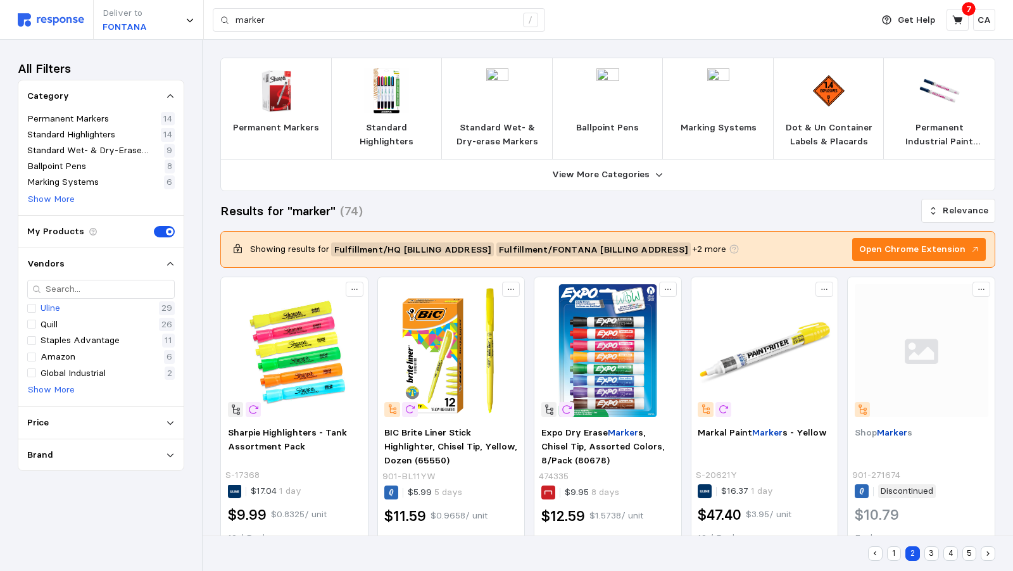
click at [106, 303] on div "Uline 29" at bounding box center [101, 308] width 148 height 14
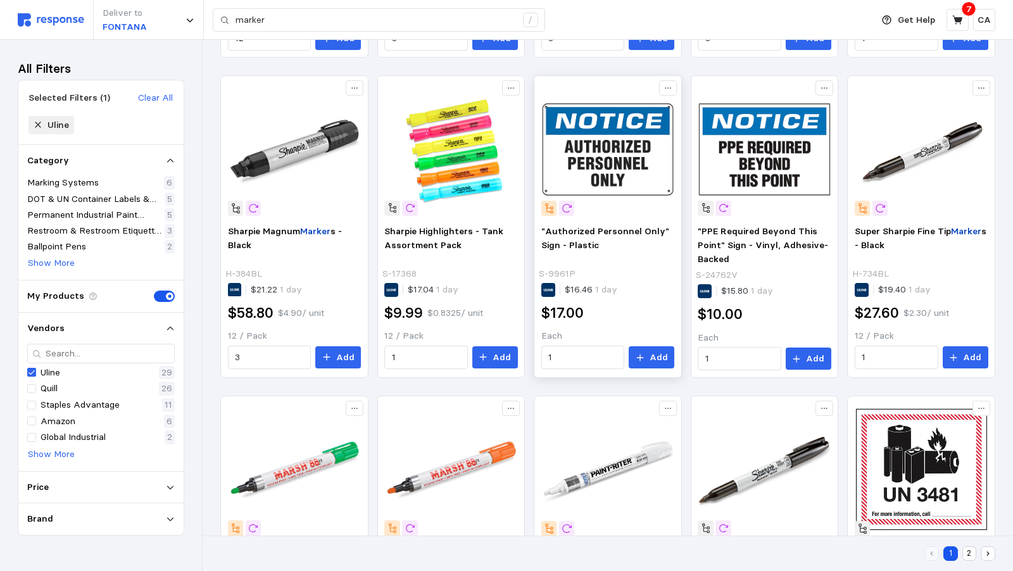
scroll to position [662, 0]
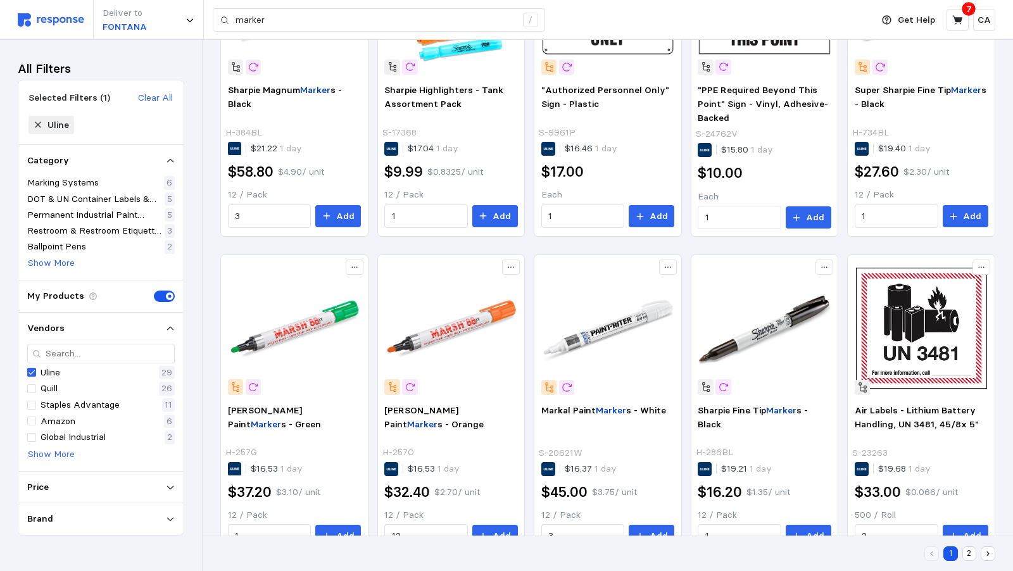
click at [971, 554] on button "2" at bounding box center [970, 554] width 15 height 15
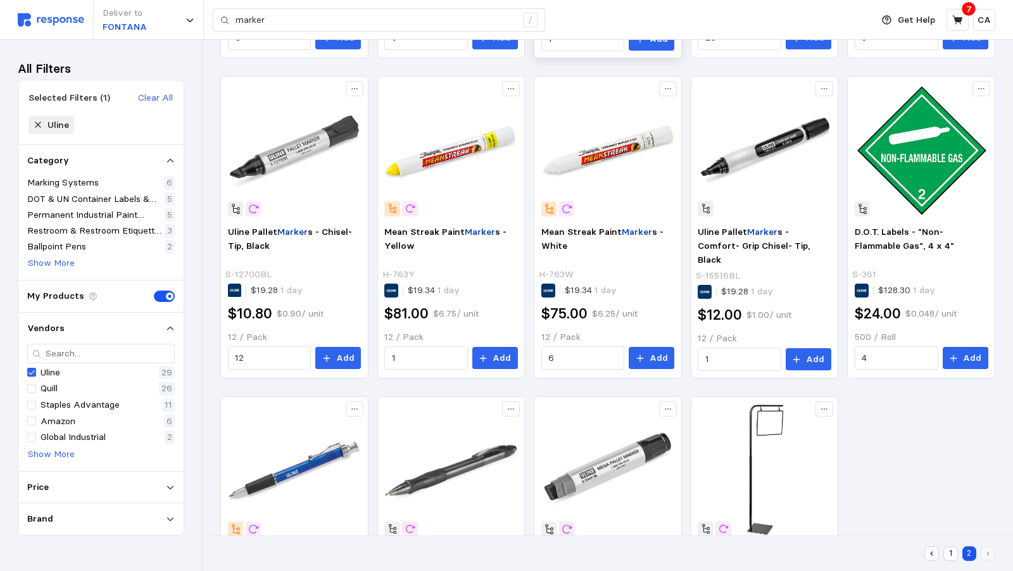
scroll to position [516, 0]
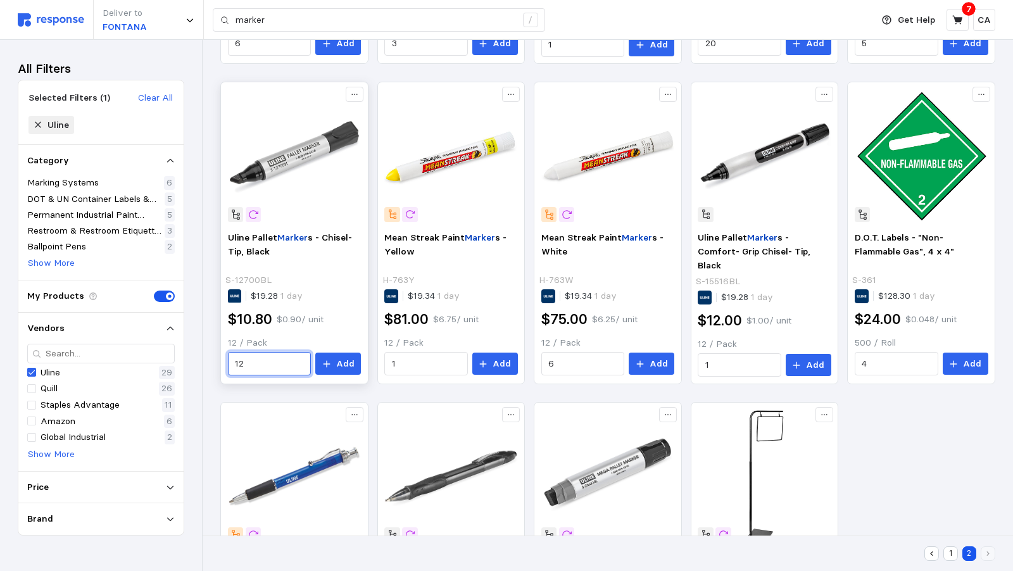
click at [304, 353] on input "12" at bounding box center [269, 364] width 69 height 23
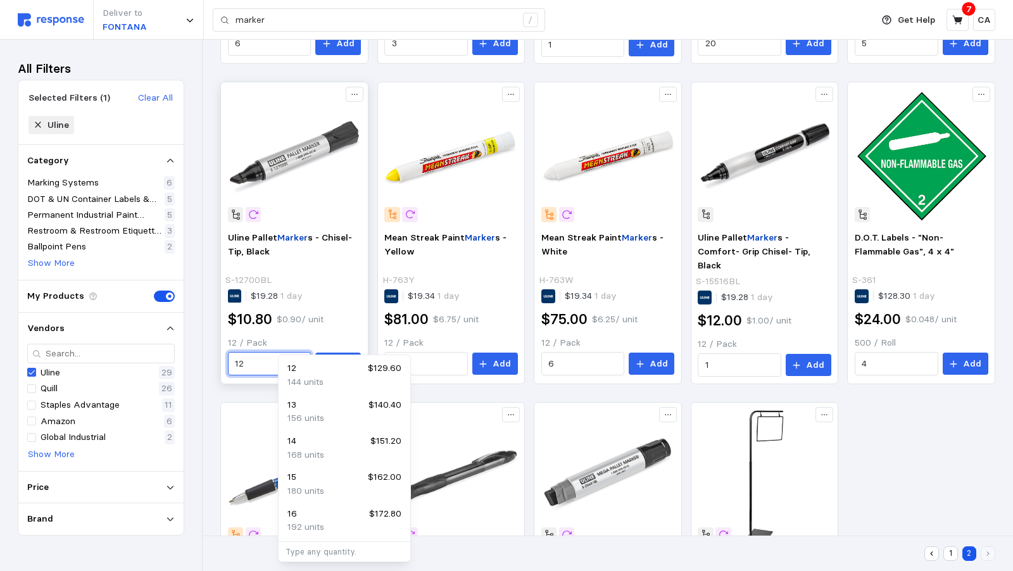
type input "1"
type input "2"
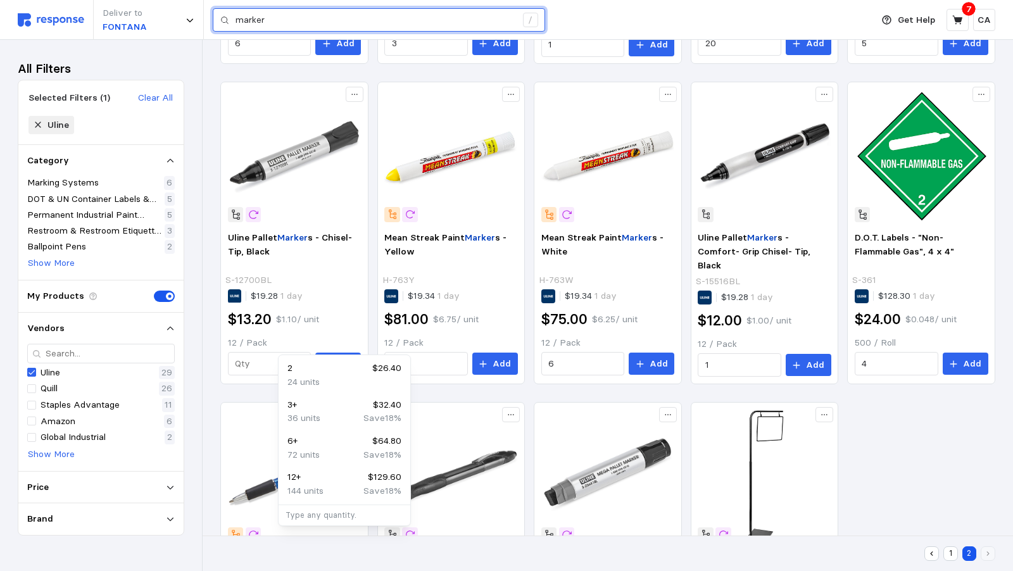
click at [289, 18] on input "marker" at bounding box center [376, 20] width 281 height 23
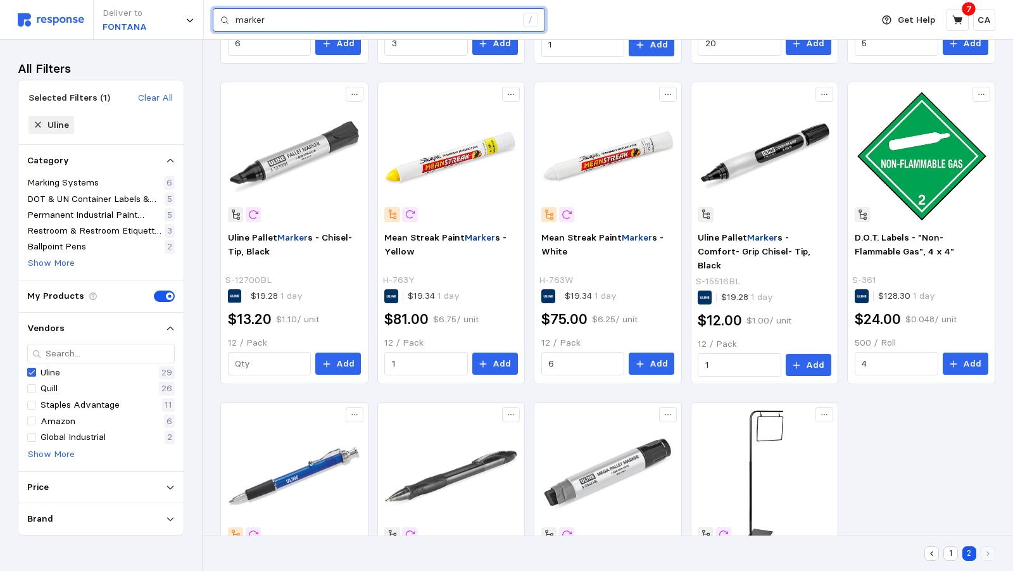
click at [289, 18] on input "marker" at bounding box center [376, 20] width 281 height 23
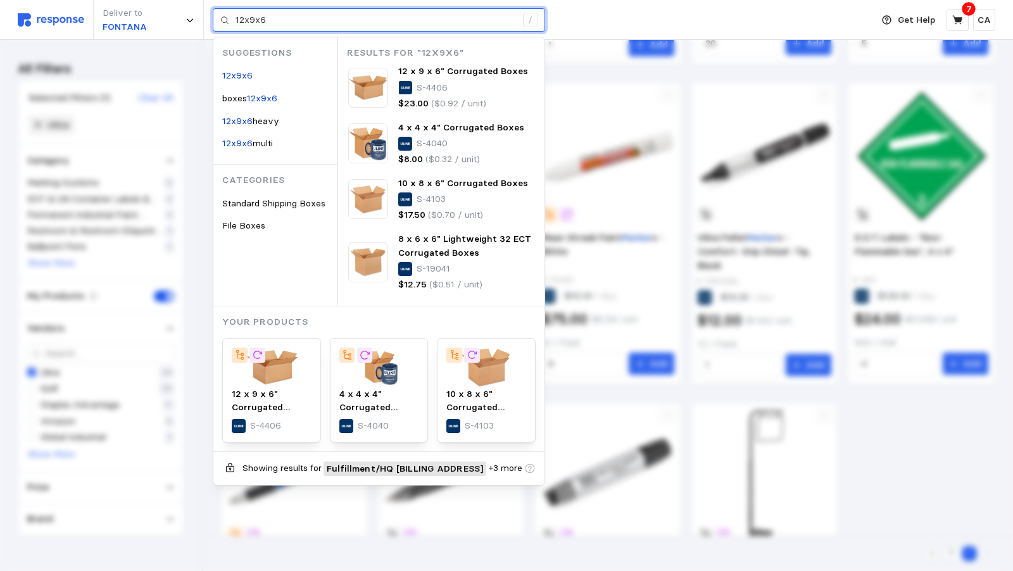
type input "12x9x6"
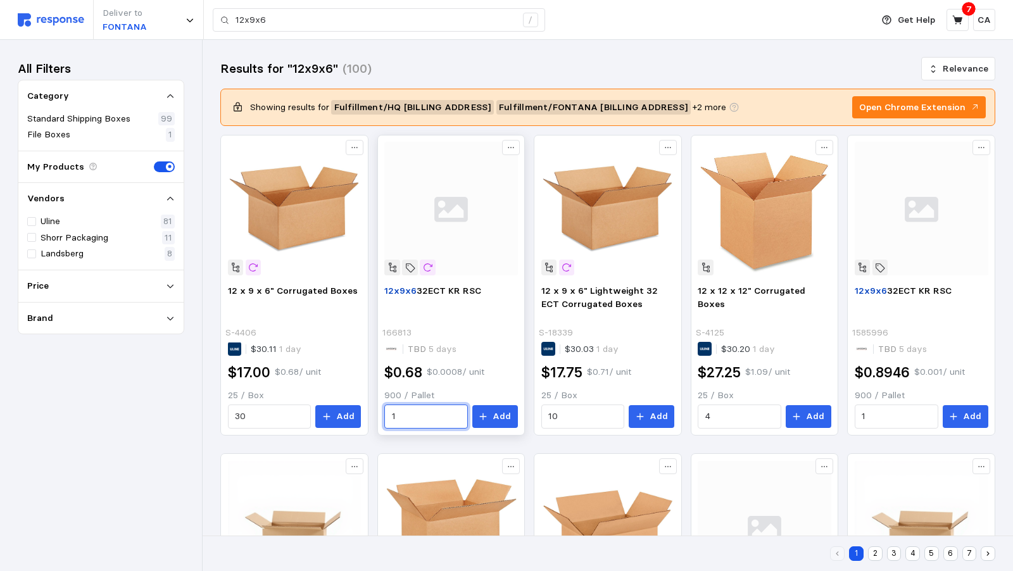
click at [461, 405] on input "1" at bounding box center [426, 416] width 69 height 23
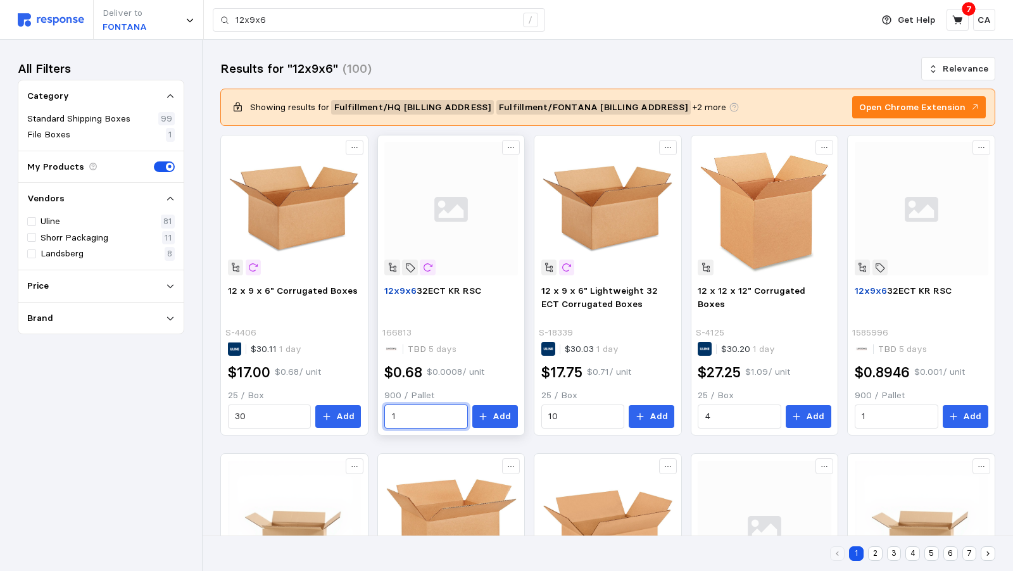
click at [461, 414] on input "1" at bounding box center [426, 416] width 69 height 23
type input "900"
click at [511, 410] on p "Add" at bounding box center [502, 417] width 18 height 14
click at [964, 16] on button at bounding box center [958, 20] width 22 height 22
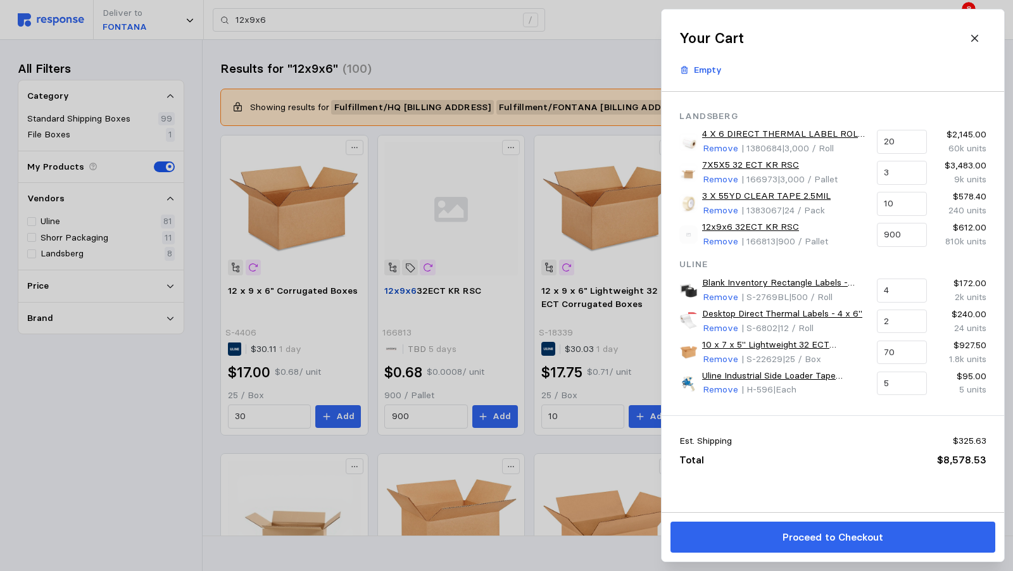
click at [871, 38] on div "Your Cart" at bounding box center [833, 38] width 307 height 22
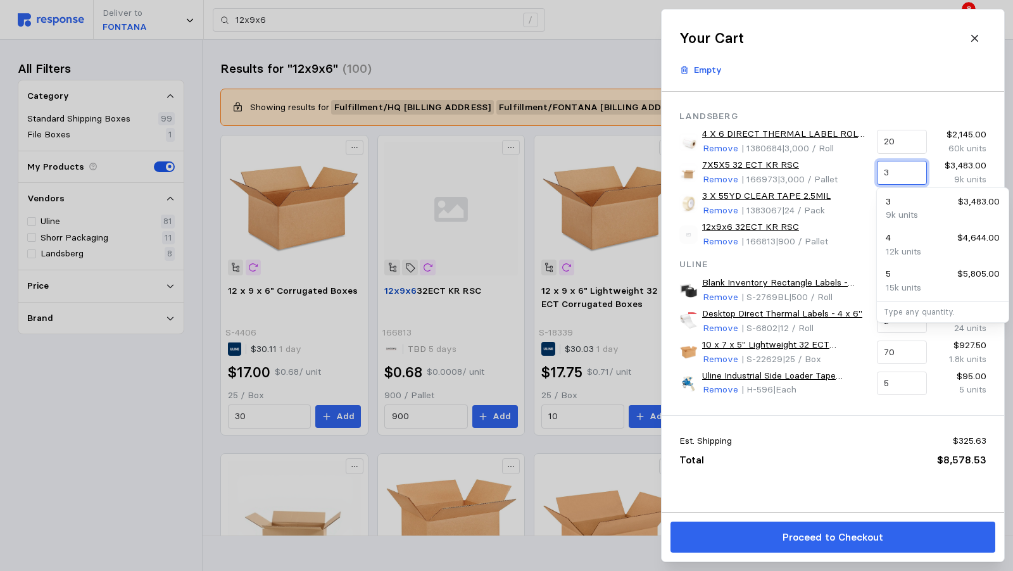
drag, startPoint x: 847, startPoint y: 182, endPoint x: 905, endPoint y: 47, distance: 147.5
click at [905, 47] on div "Your Cart Empty Landsberg 4 X 6 DIRECT THERMAL LABEL ROLL 1" Remove | 1380684 |…" at bounding box center [833, 286] width 343 height 552
click at [905, 47] on div "Your Cart" at bounding box center [833, 38] width 307 height 22
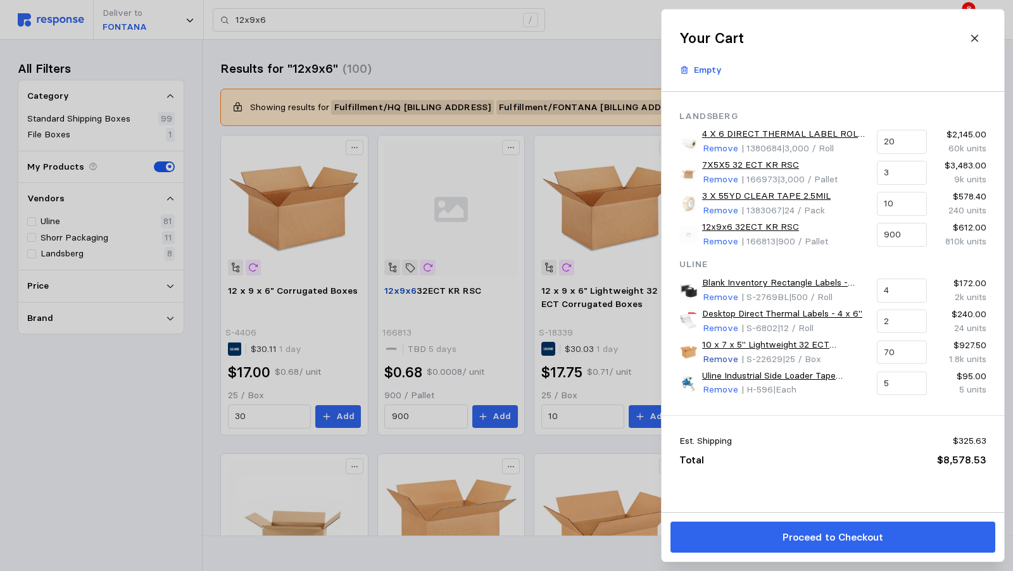
click at [713, 354] on p "Remove" at bounding box center [720, 360] width 35 height 14
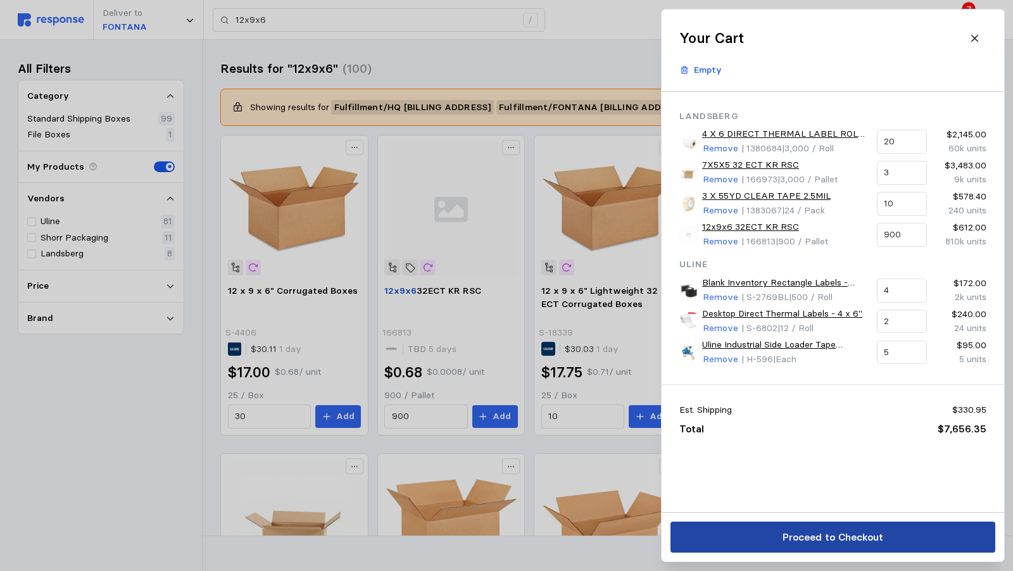
click at [822, 544] on p "Proceed to Checkout" at bounding box center [832, 537] width 101 height 16
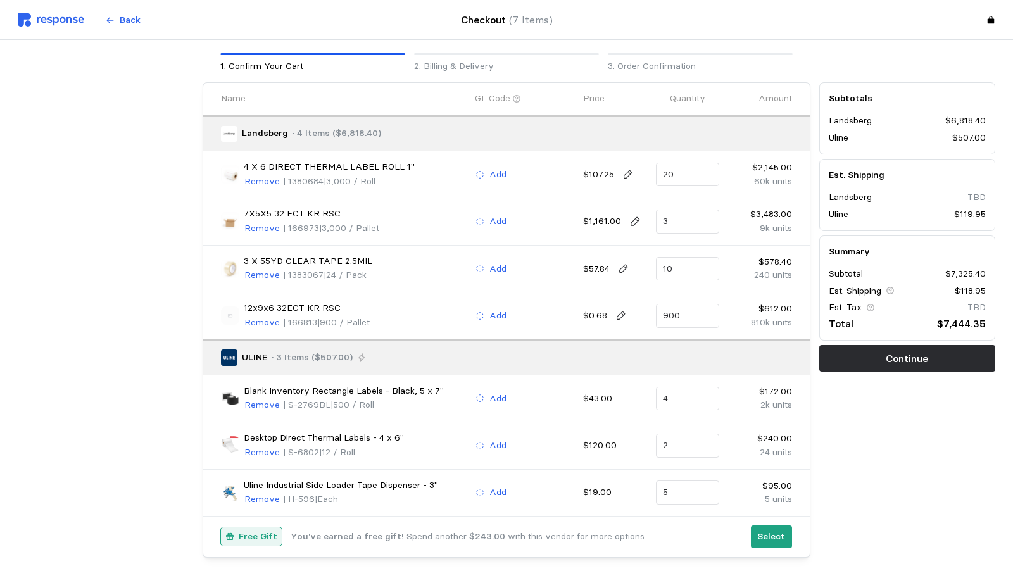
scroll to position [96, 0]
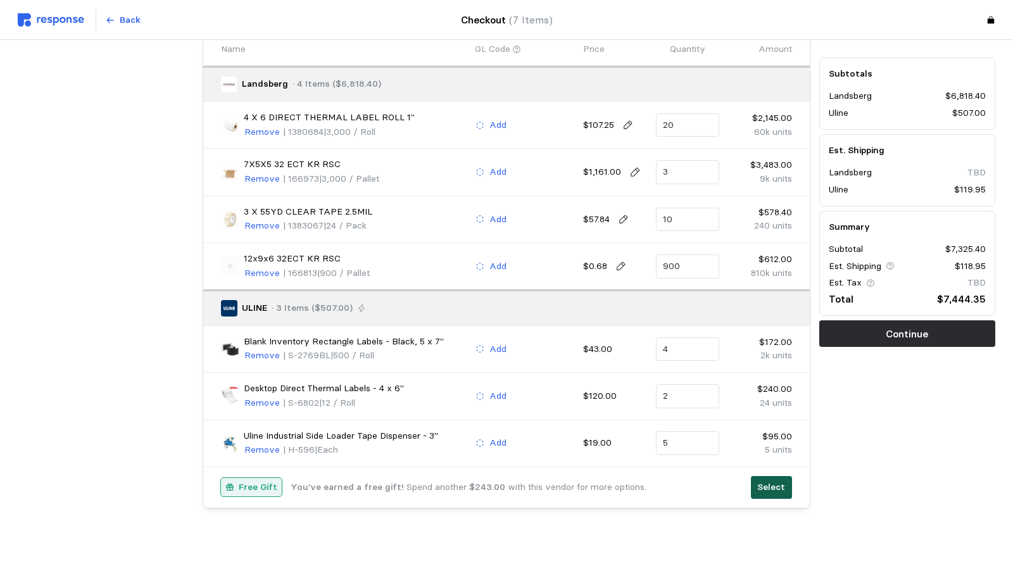
click at [757, 481] on p "Select" at bounding box center [771, 488] width 28 height 14
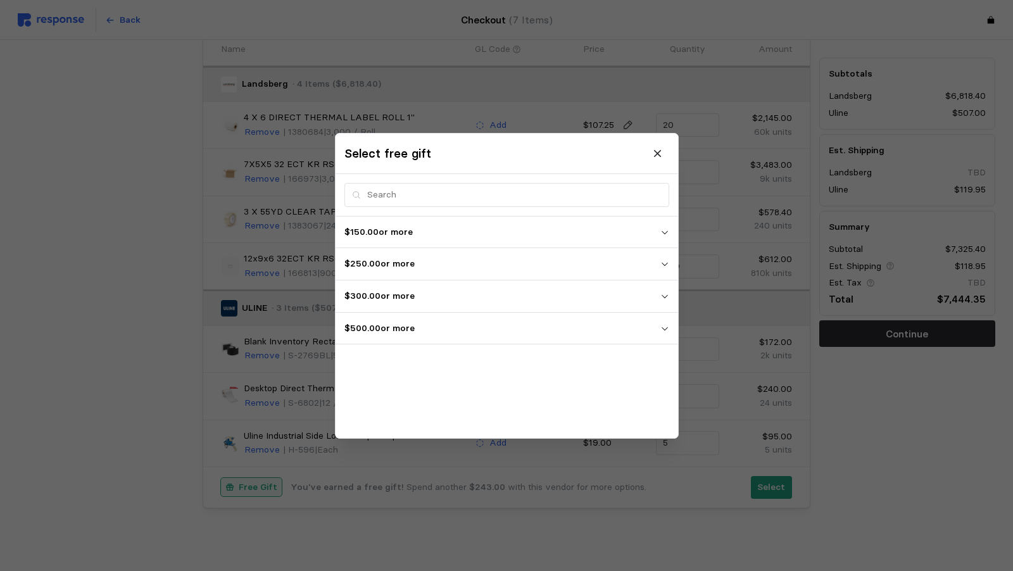
click at [404, 337] on span "$500.00 or more" at bounding box center [503, 328] width 316 height 23
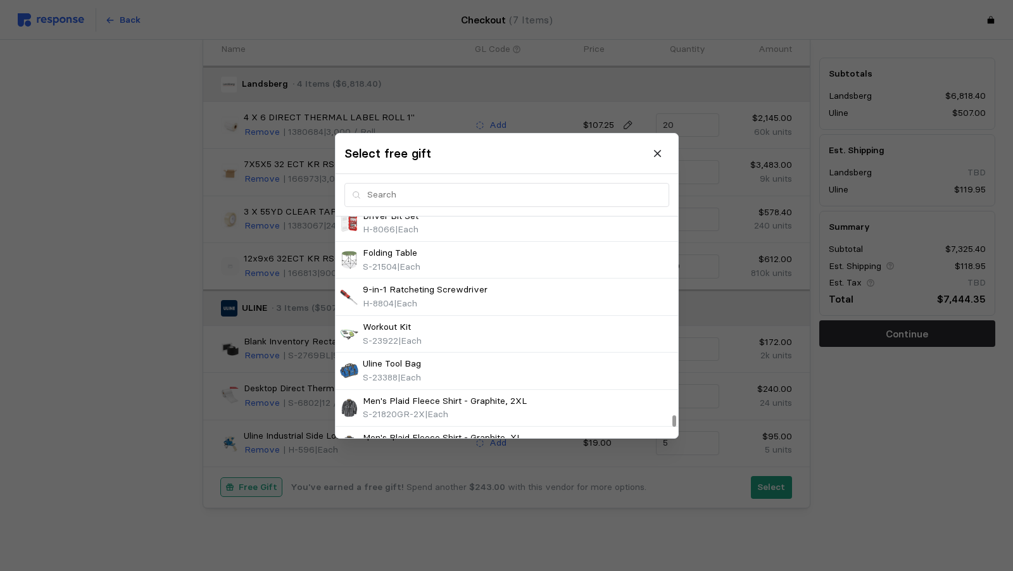
scroll to position [4208, 0]
click at [656, 151] on icon at bounding box center [657, 153] width 11 height 11
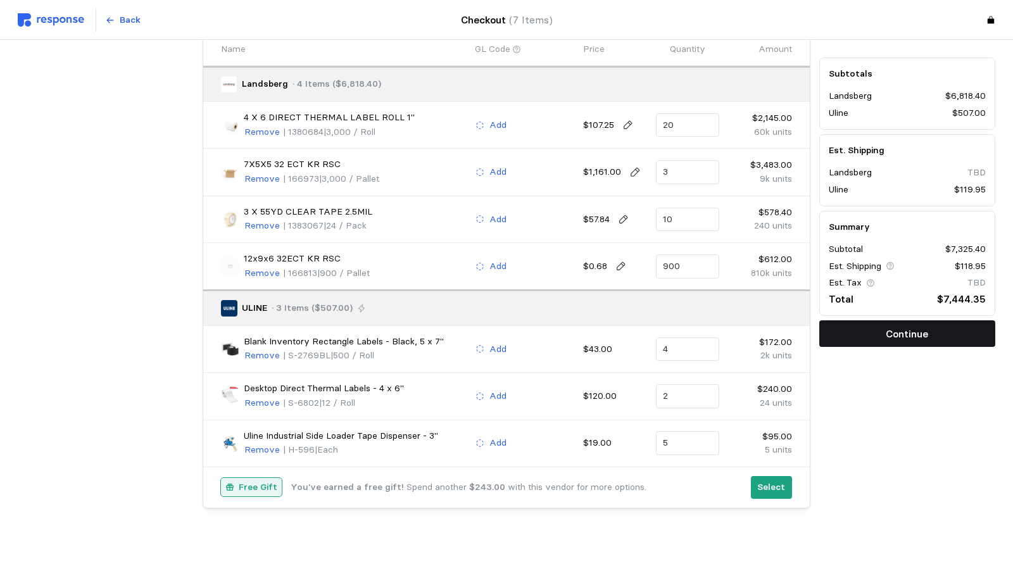
click at [886, 338] on p "Continue" at bounding box center [907, 334] width 42 height 16
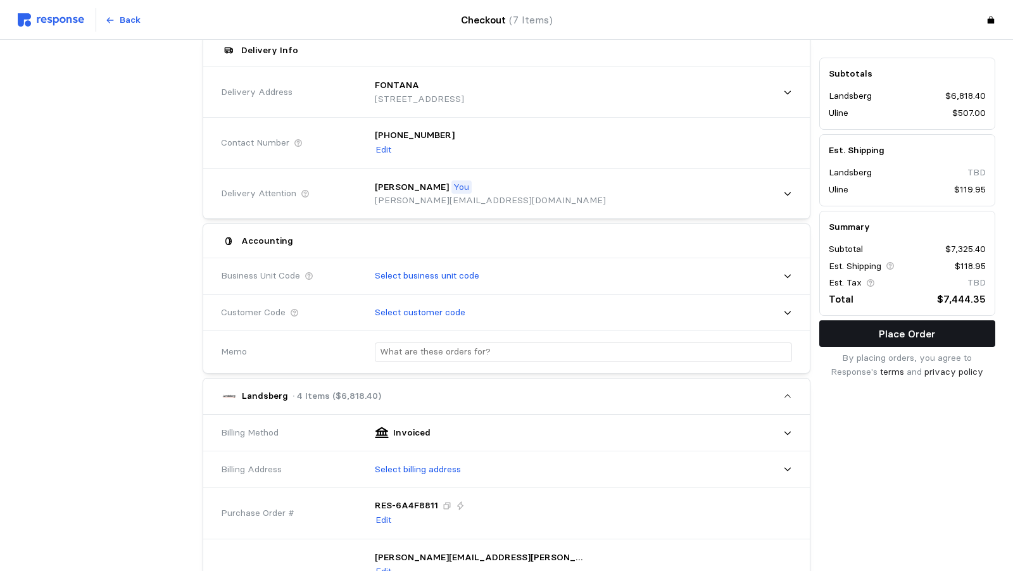
click at [879, 338] on p "Place Order" at bounding box center [907, 334] width 56 height 16
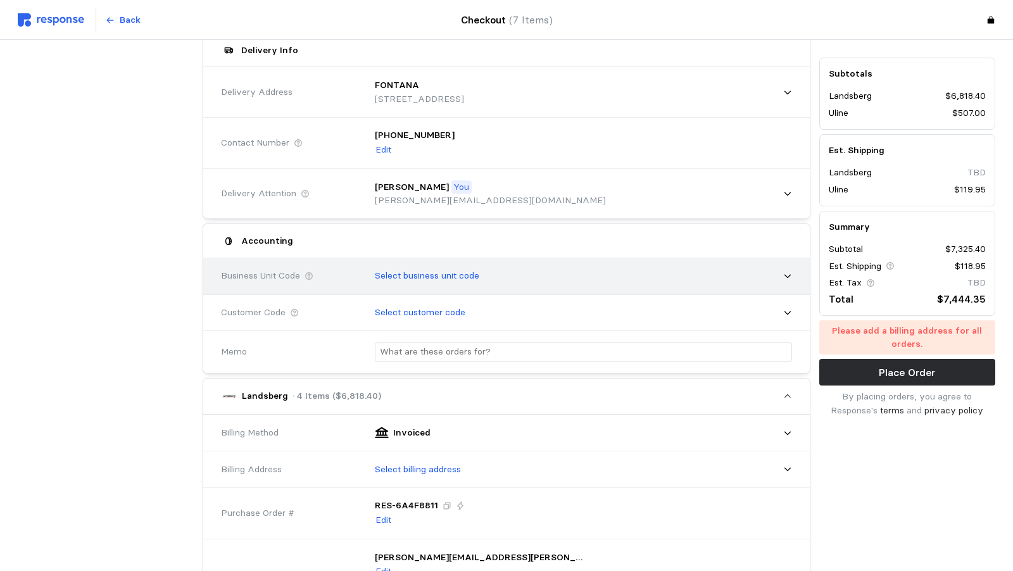
click at [375, 269] on p "Select business unit code" at bounding box center [427, 276] width 105 height 14
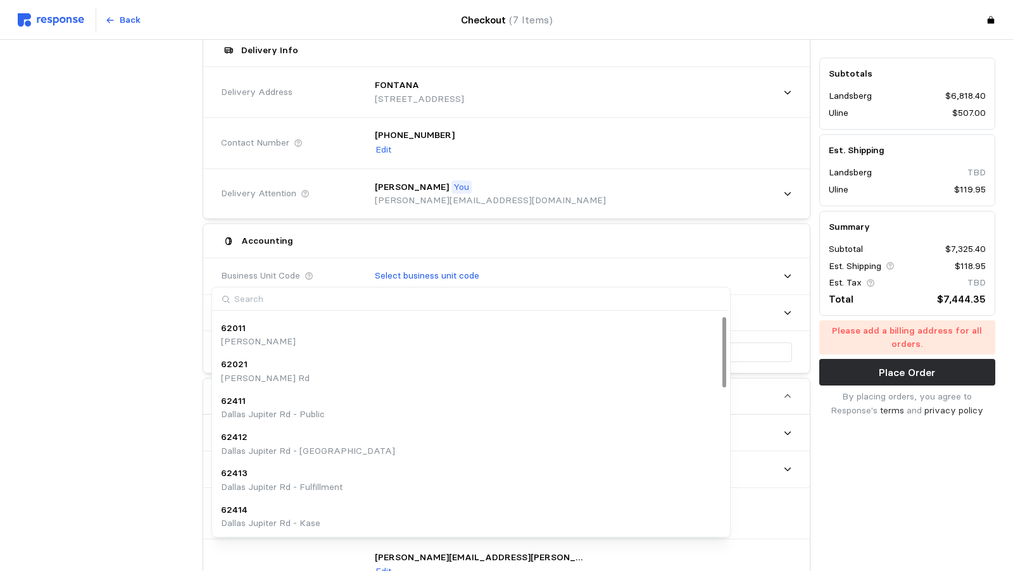
scroll to position [0, 0]
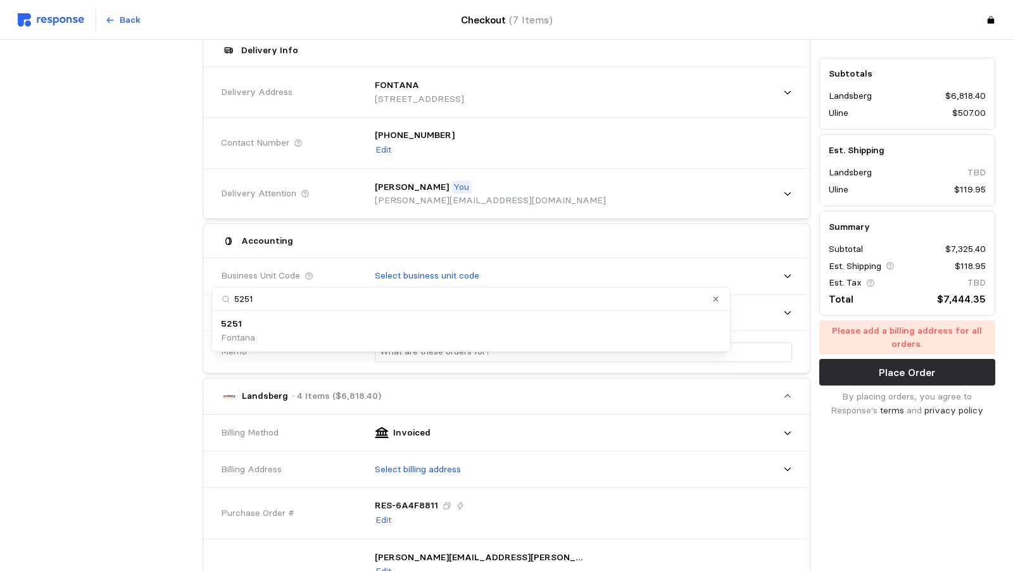
type input "52511"
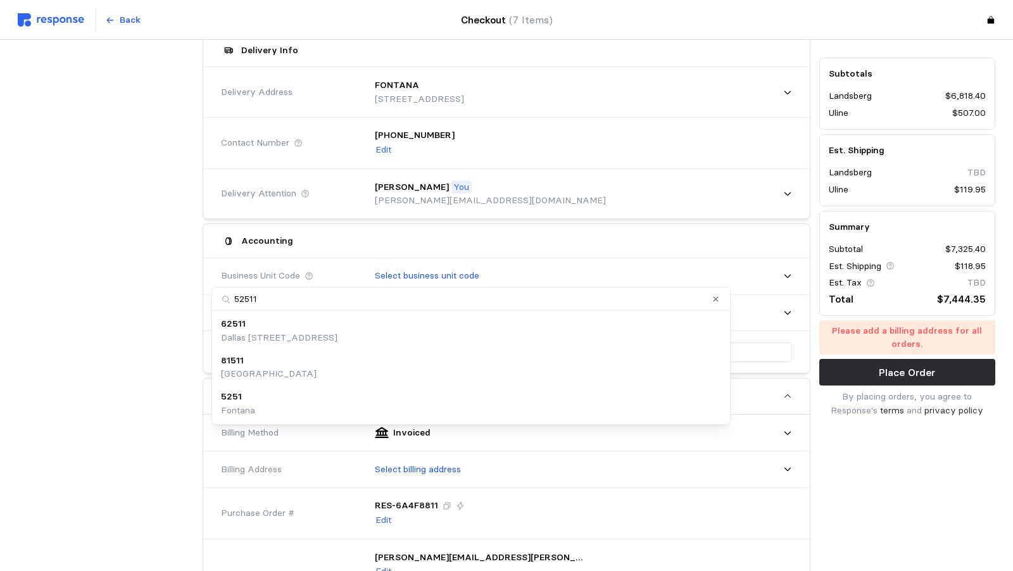
click at [276, 397] on div "5251 Fontana" at bounding box center [471, 403] width 500 height 27
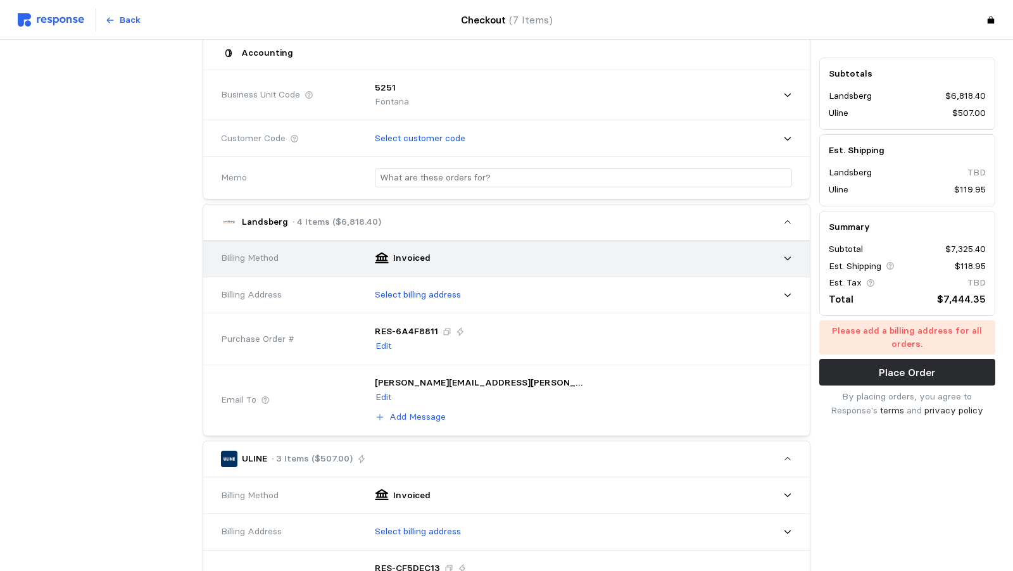
scroll to position [289, 0]
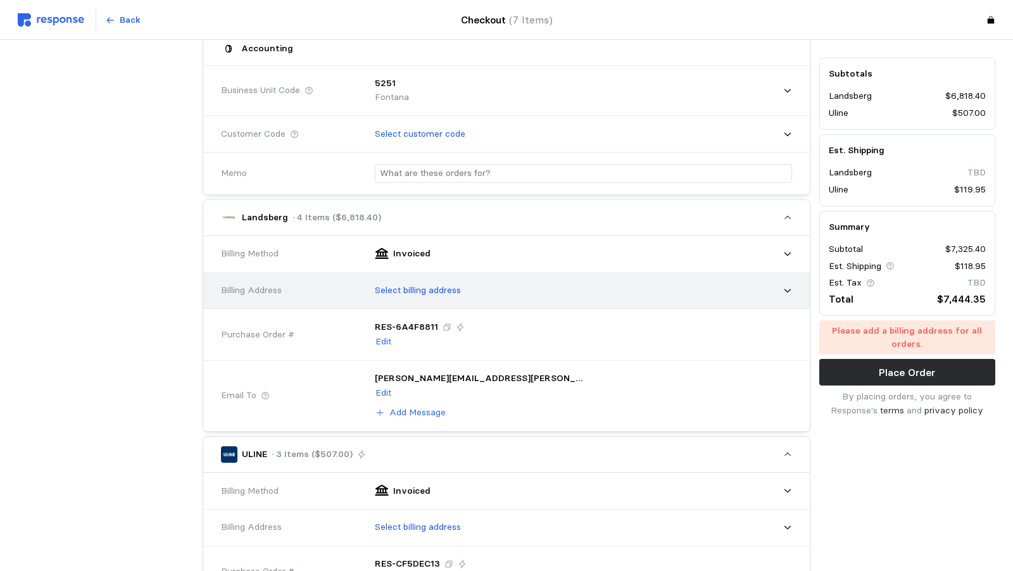
click at [375, 284] on p "Select billing address" at bounding box center [418, 291] width 86 height 14
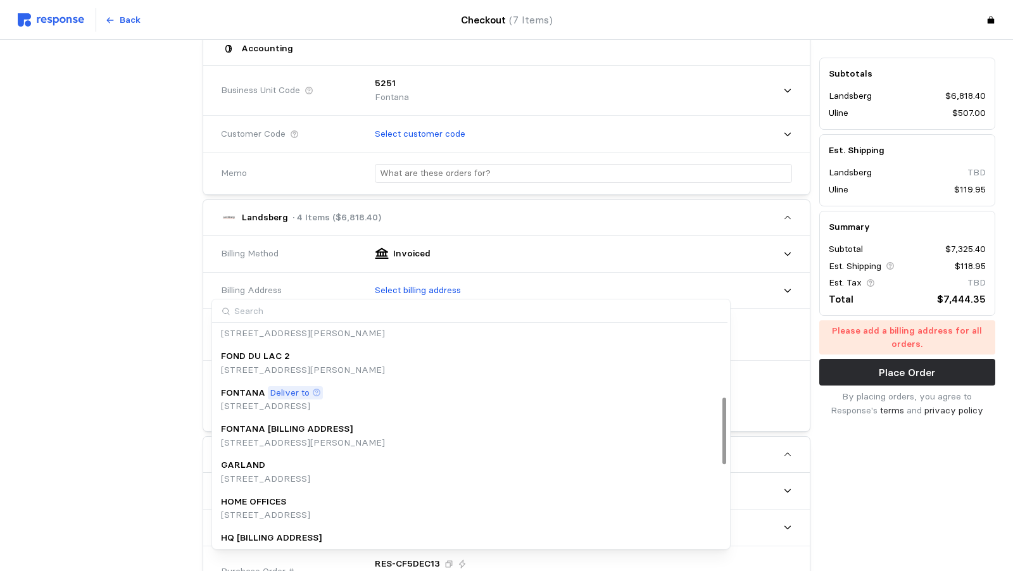
scroll to position [236, 0]
click at [270, 405] on p "[STREET_ADDRESS]" at bounding box center [272, 405] width 102 height 14
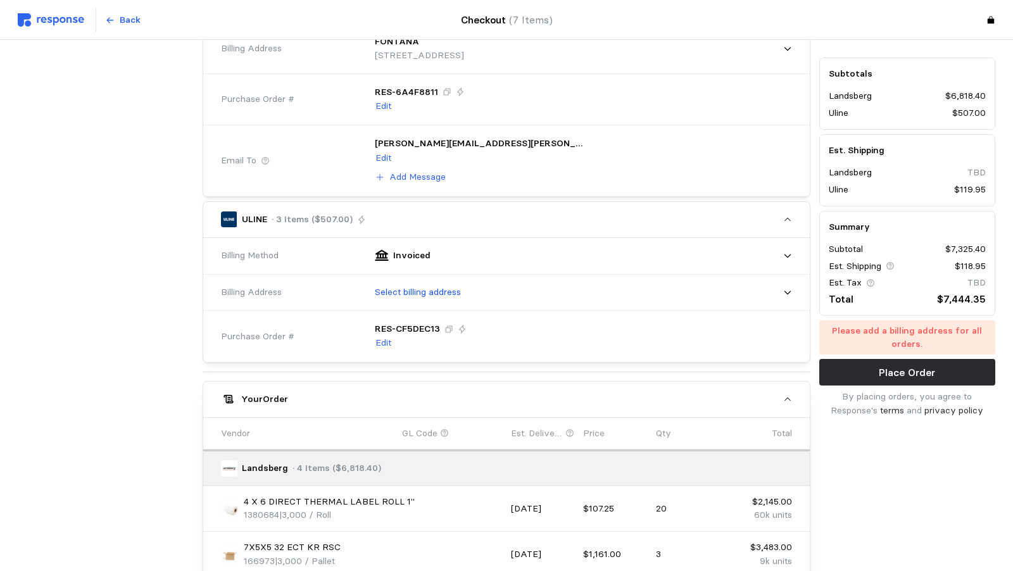
scroll to position [539, 0]
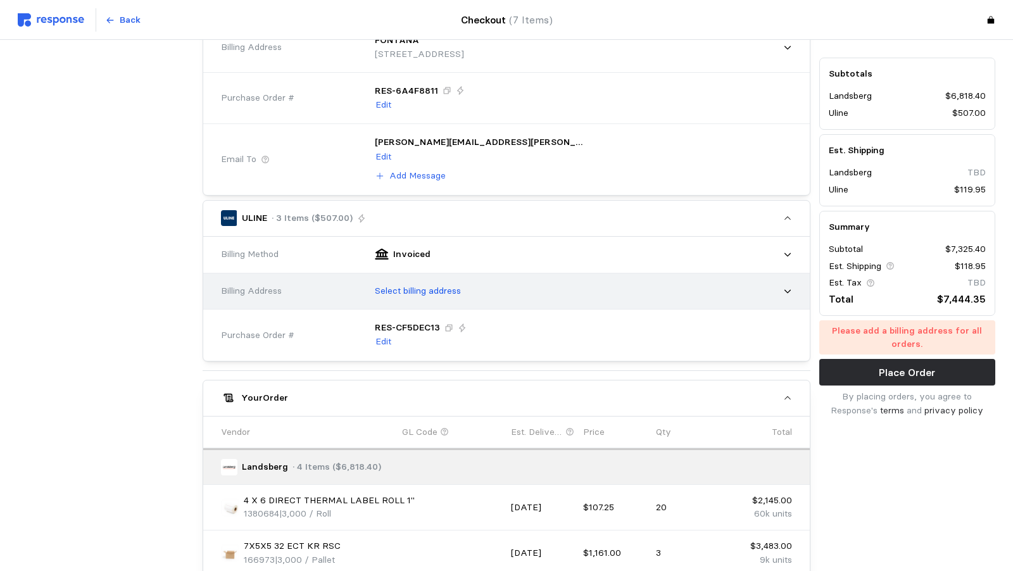
click at [375, 287] on p "Select billing address" at bounding box center [418, 291] width 86 height 14
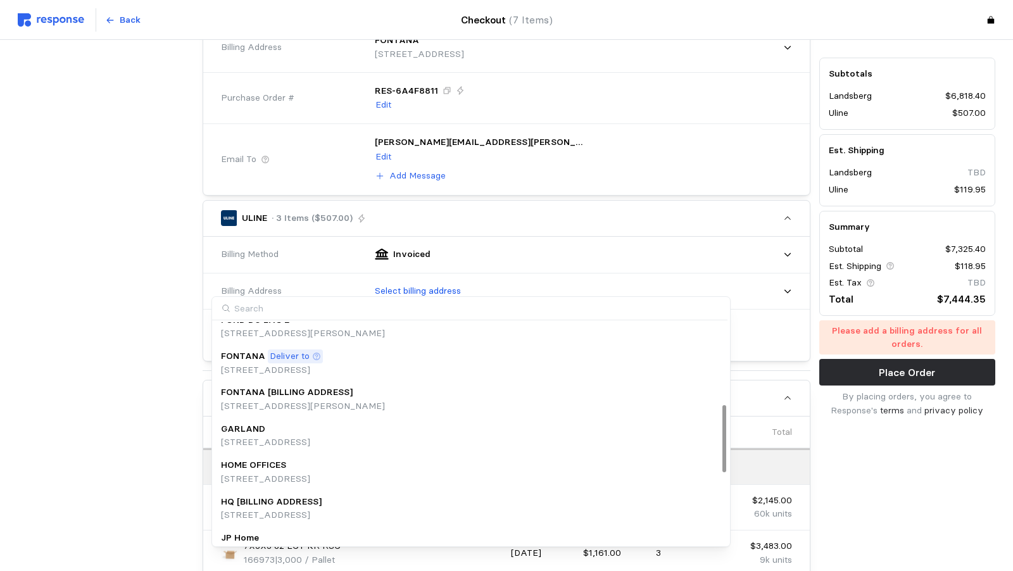
scroll to position [270, 0]
click at [288, 347] on p "Deliver to" at bounding box center [290, 354] width 40 height 14
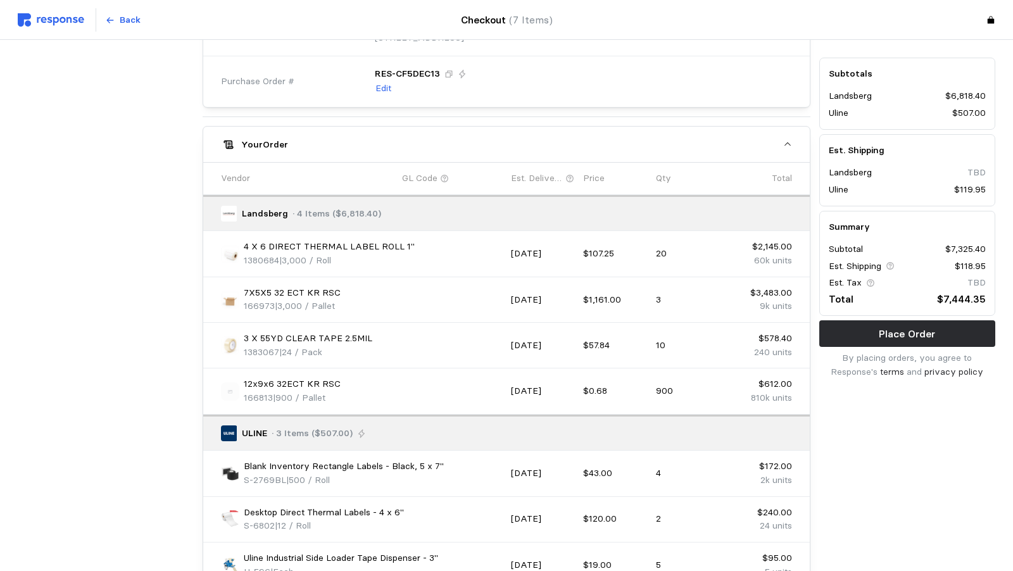
scroll to position [812, 0]
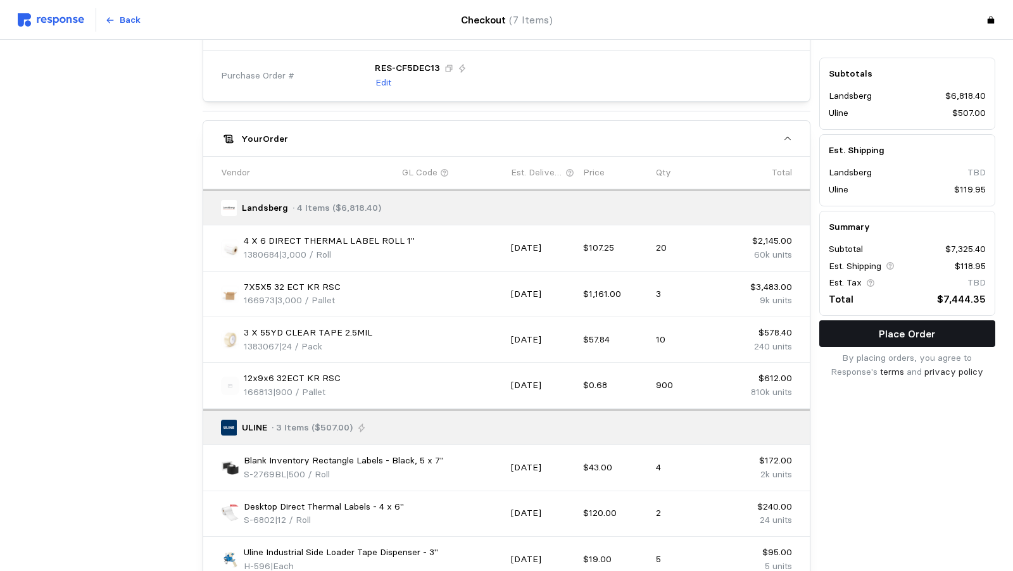
click at [879, 336] on p "Place Order" at bounding box center [907, 334] width 56 height 16
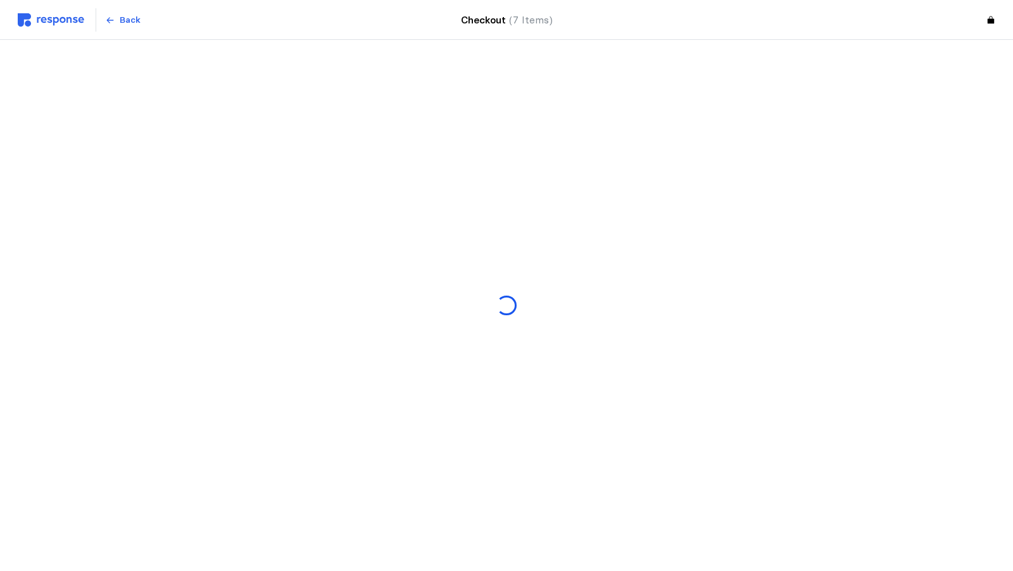
scroll to position [0, 0]
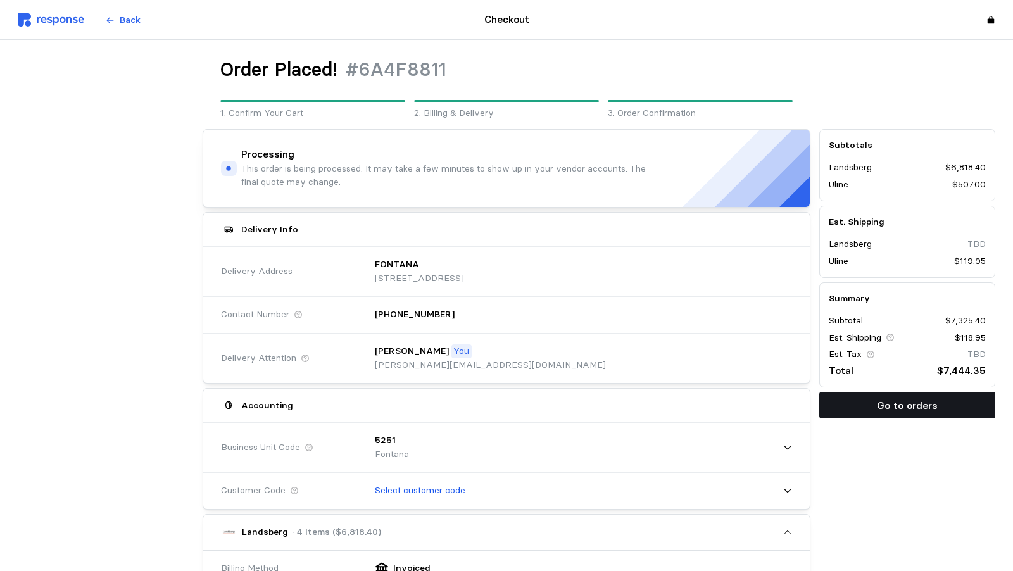
click at [877, 406] on p "Go to orders" at bounding box center [907, 406] width 61 height 16
